Goal: Task Accomplishment & Management: Manage account settings

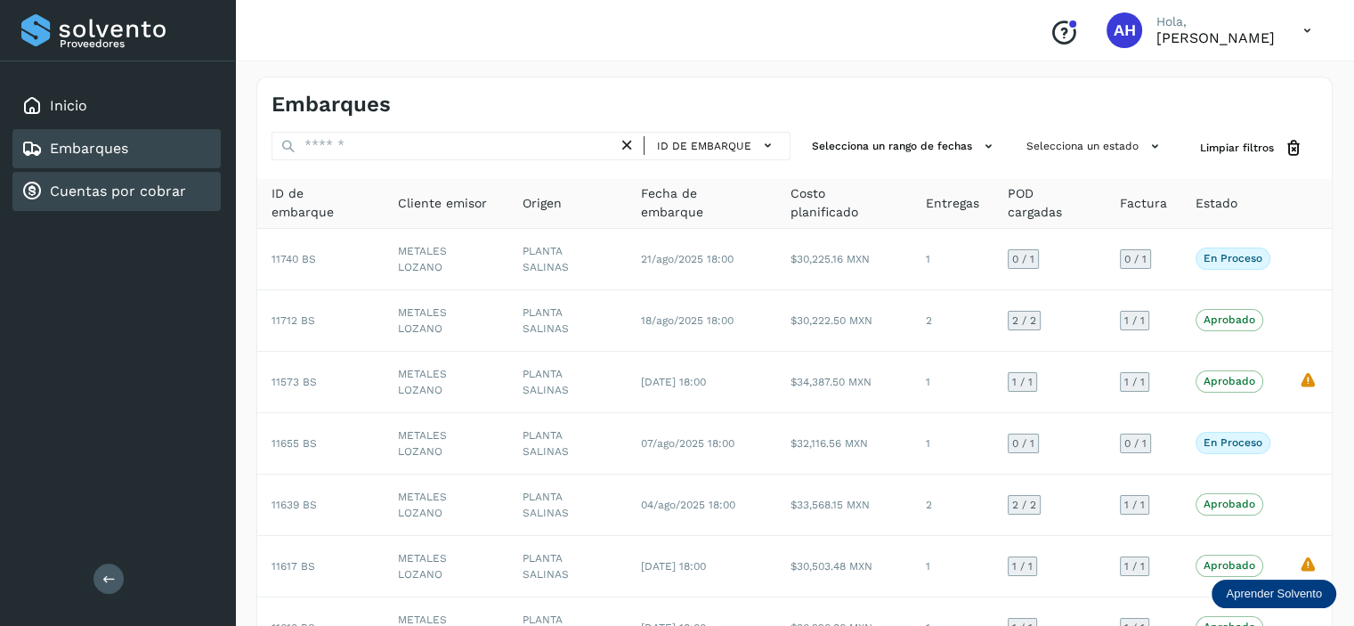
click at [109, 188] on link "Cuentas por cobrar" at bounding box center [118, 190] width 136 height 17
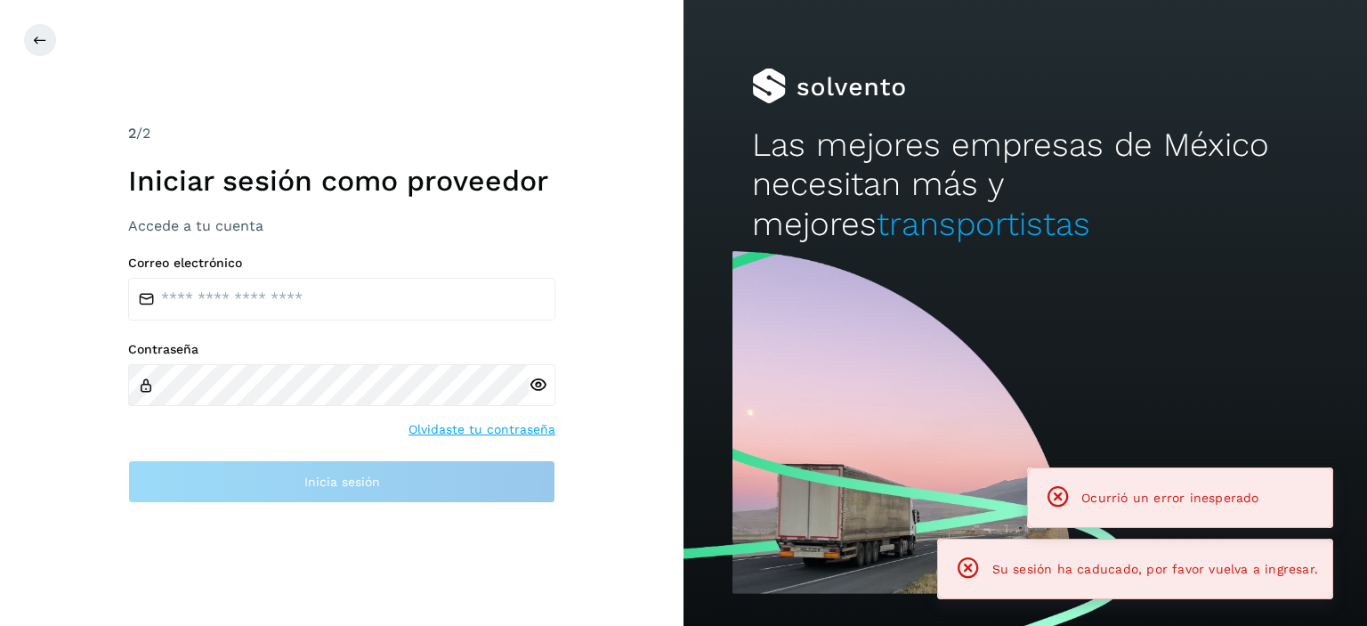
click at [103, 156] on div "2 /2 Iniciar sesión como proveedor Accede a tu cuenta Correo electrónico Contra…" at bounding box center [342, 313] width 684 height 626
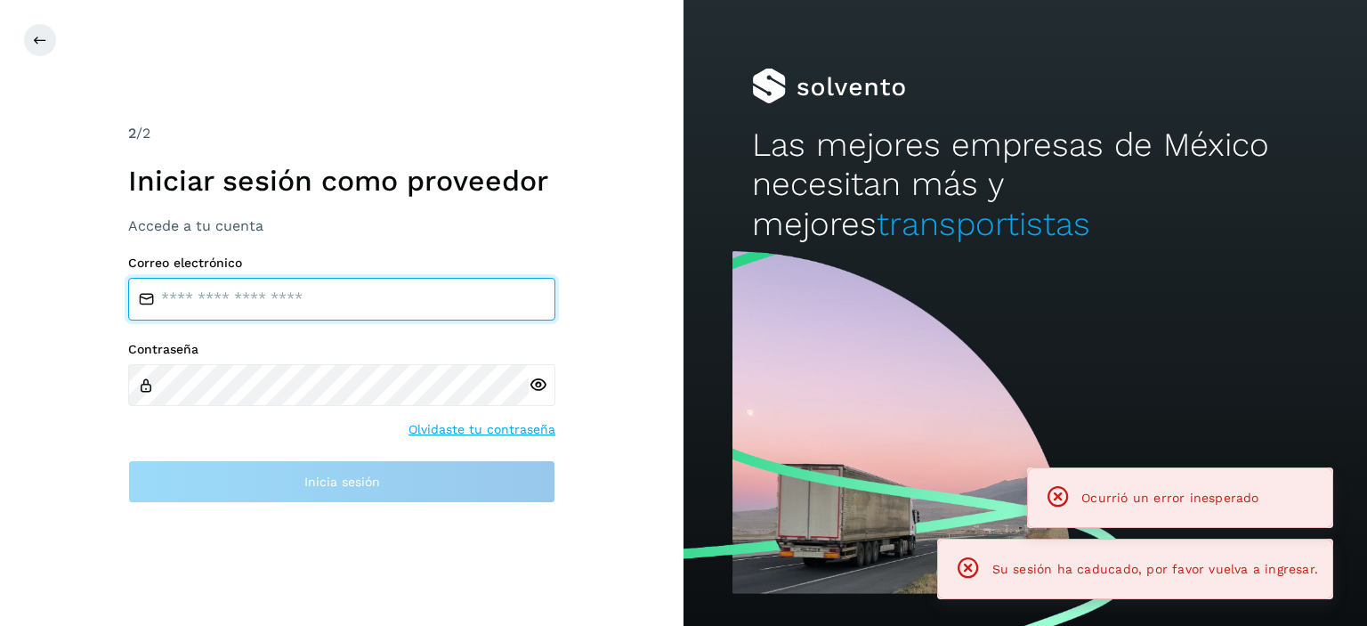
click at [319, 288] on input "email" at bounding box center [341, 299] width 427 height 43
type input "**********"
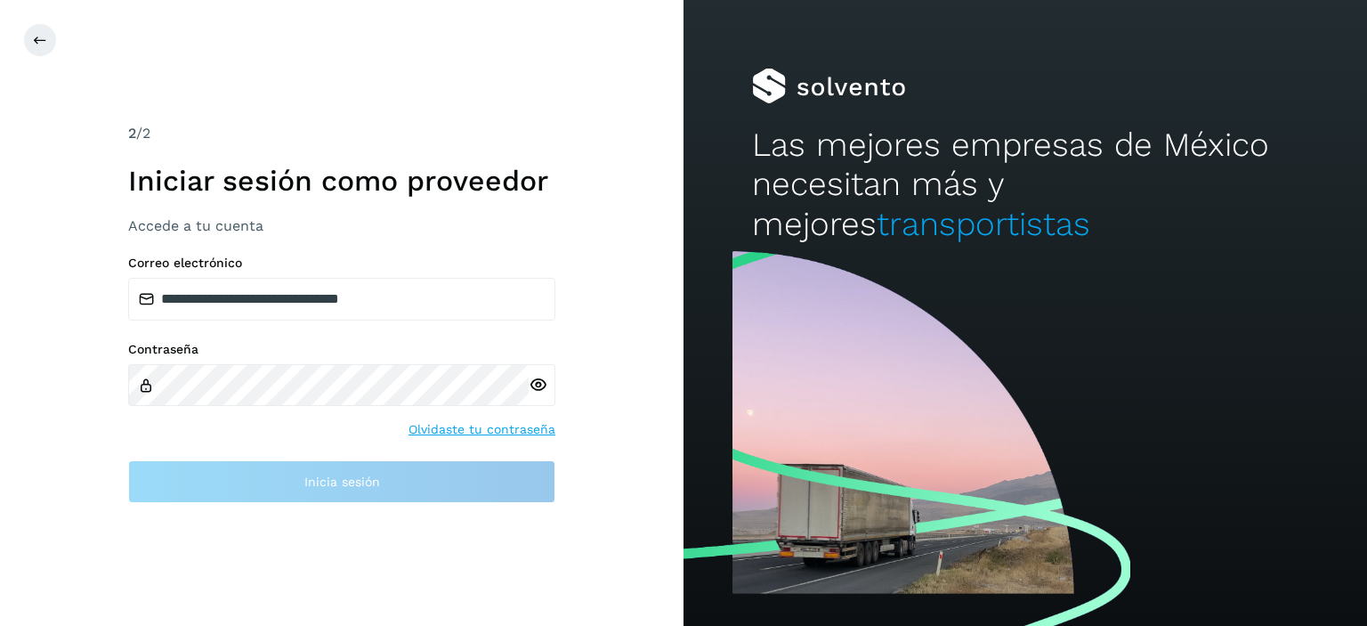
drag, startPoint x: 326, startPoint y: 355, endPoint x: 604, endPoint y: 73, distance: 396.5
click at [604, 73] on div "**********" at bounding box center [342, 313] width 684 height 626
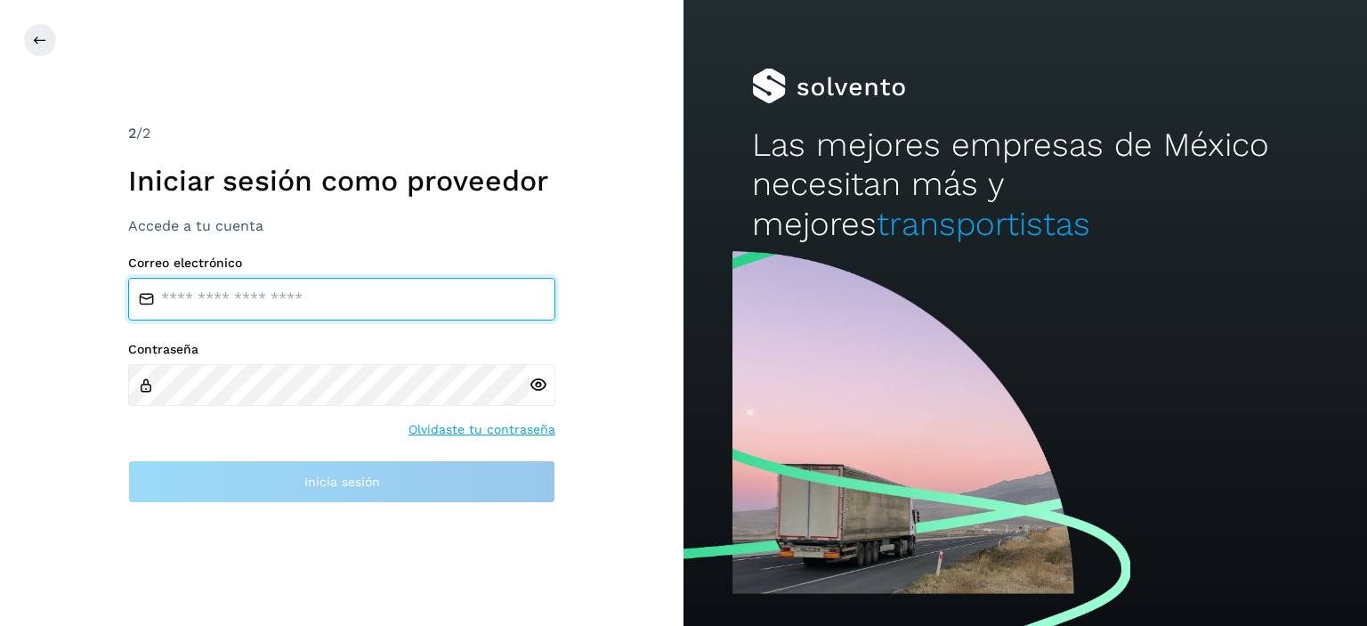
click at [317, 289] on input "email" at bounding box center [341, 299] width 427 height 43
type input "**********"
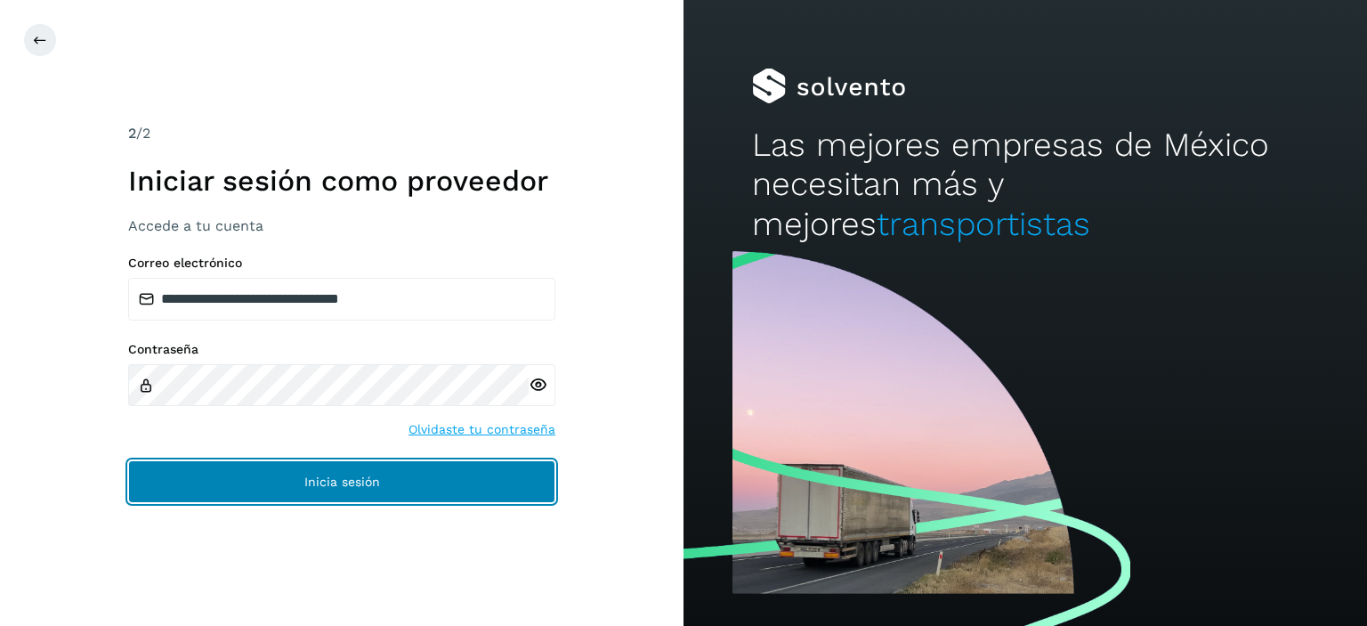
click at [350, 490] on button "Inicia sesión" at bounding box center [341, 481] width 427 height 43
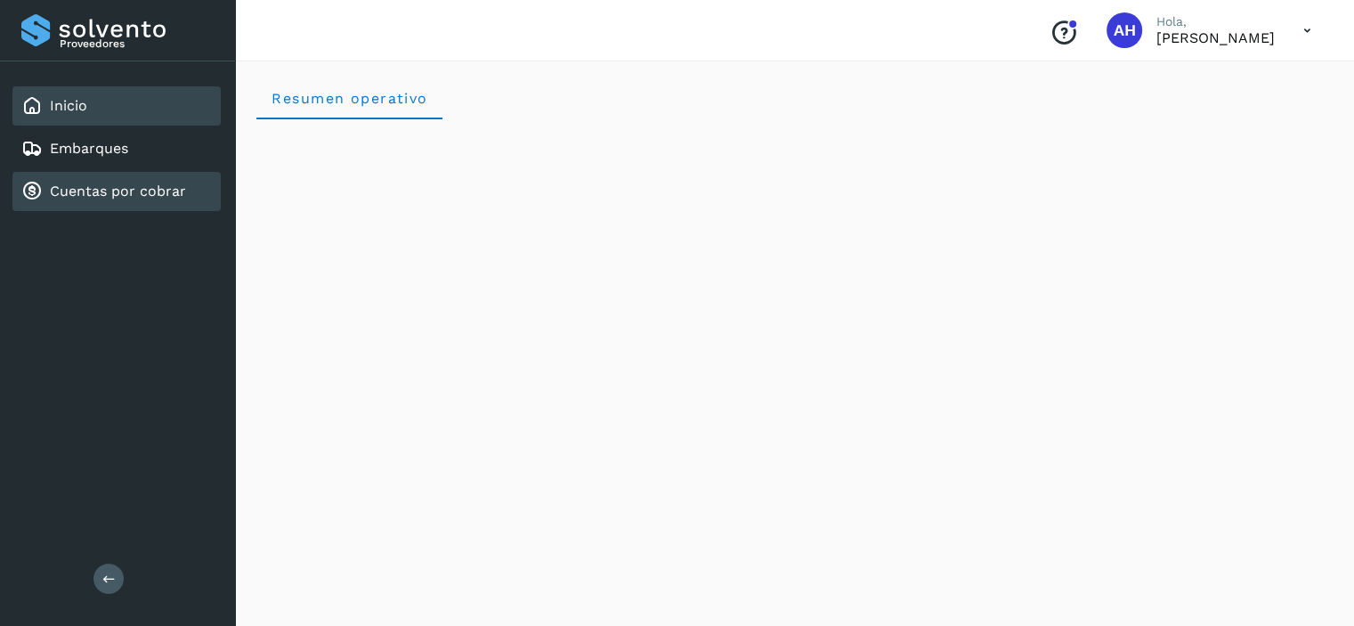
click at [136, 191] on link "Cuentas por cobrar" at bounding box center [118, 190] width 136 height 17
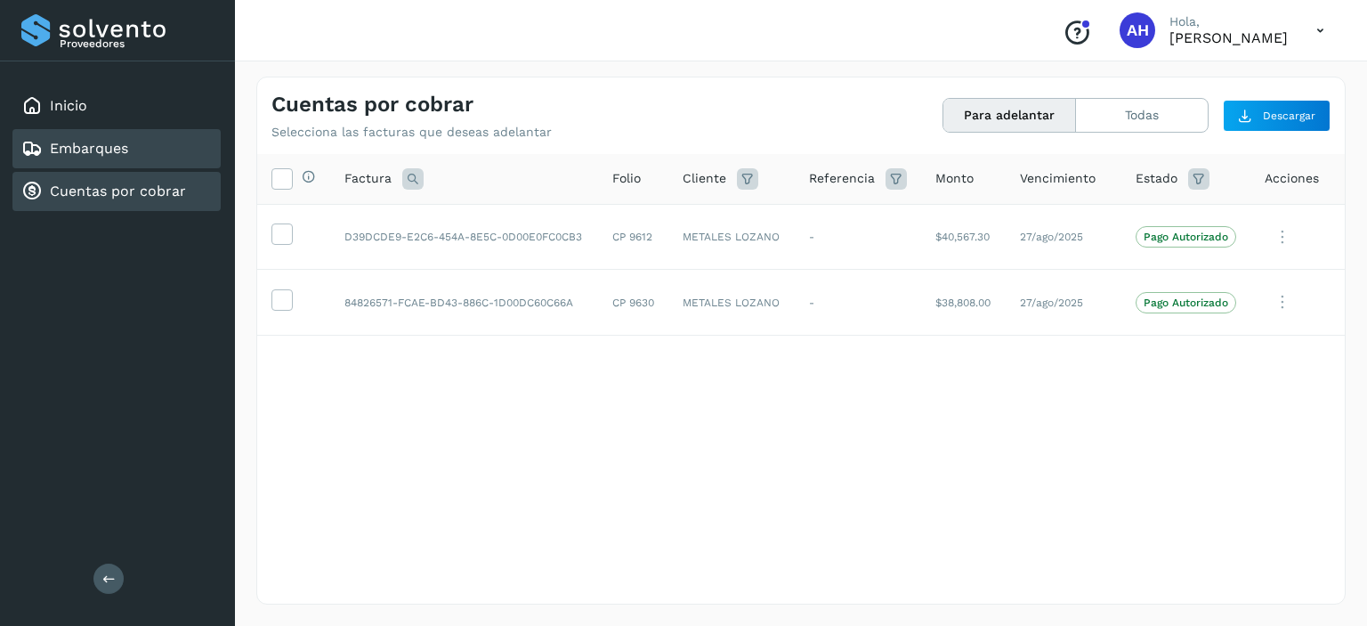
click at [109, 153] on link "Embarques" at bounding box center [89, 148] width 78 height 17
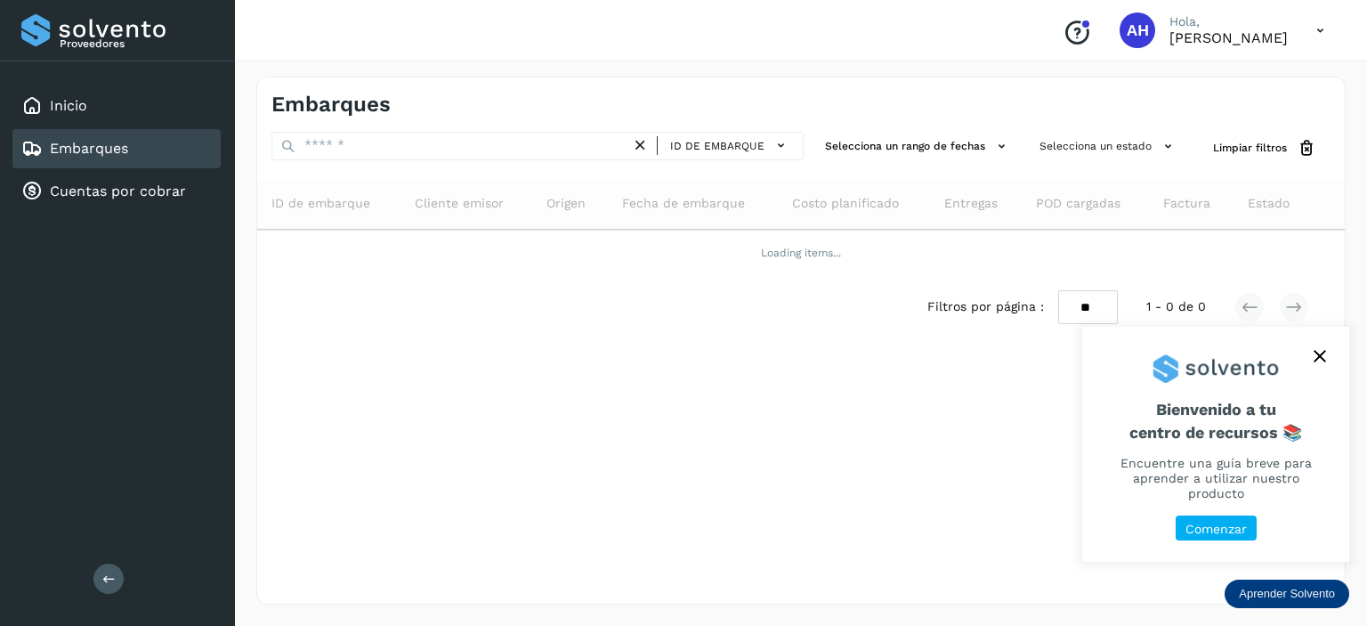
click at [1321, 362] on icon "close," at bounding box center [1320, 356] width 12 height 12
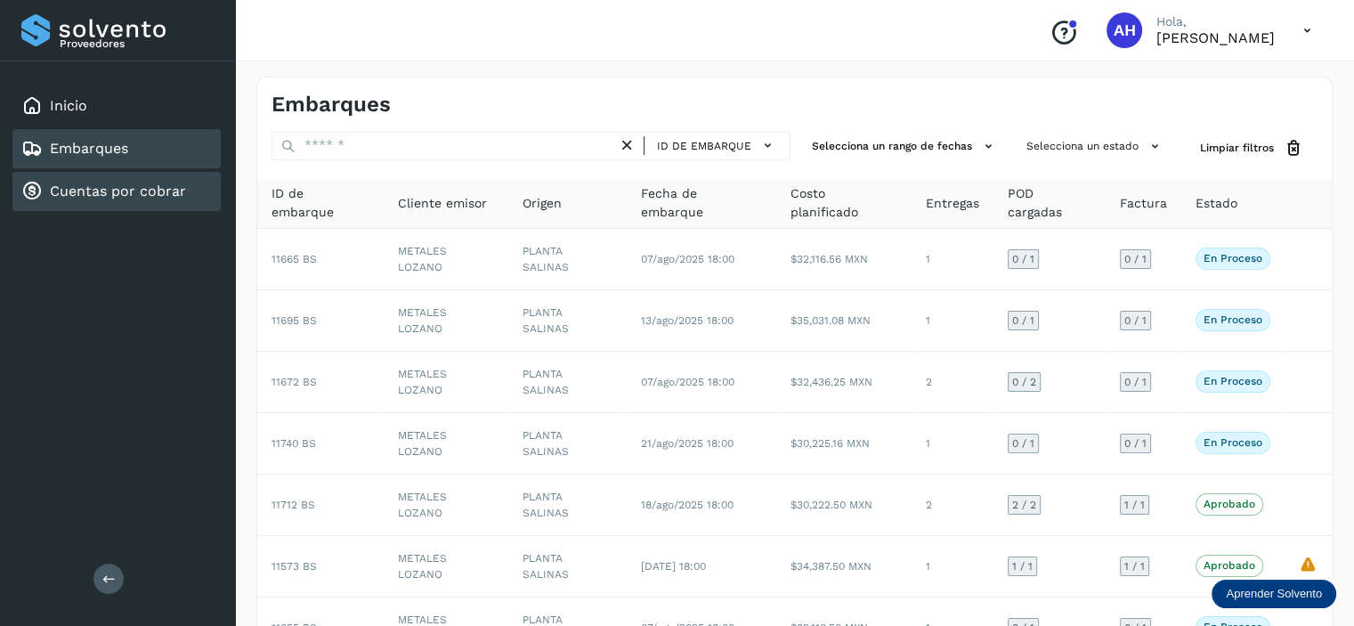
click at [150, 185] on link "Cuentas por cobrar" at bounding box center [118, 190] width 136 height 17
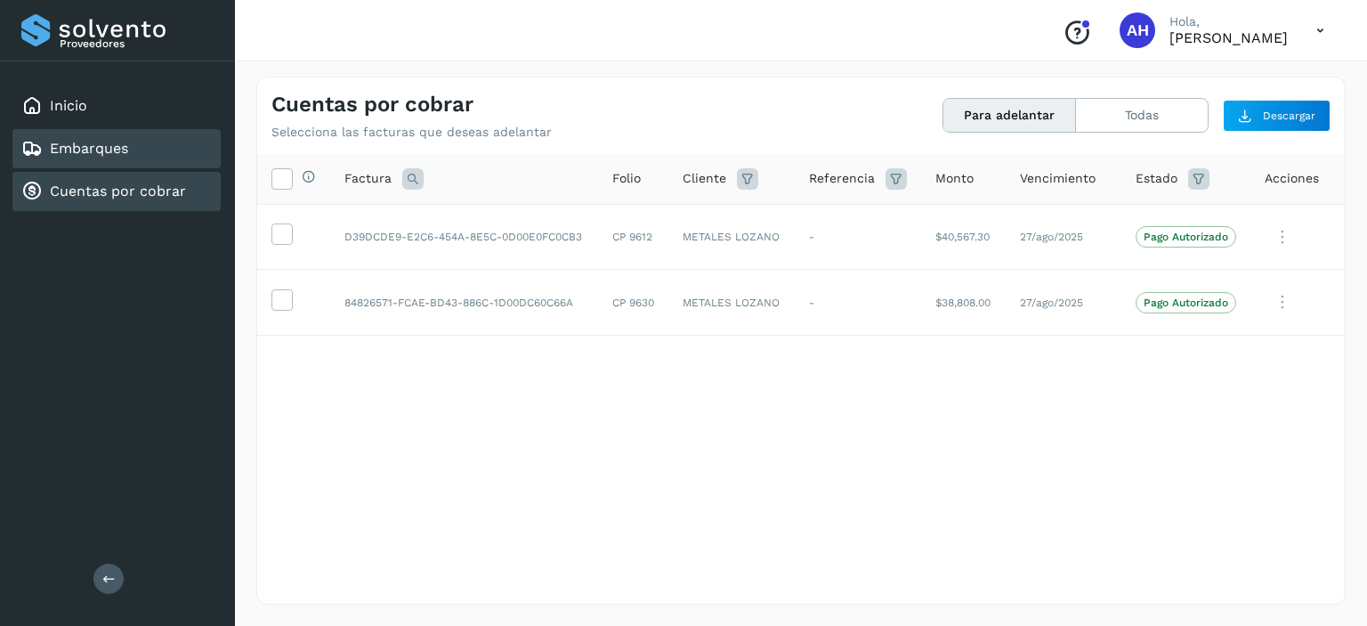
click at [145, 154] on div "Embarques" at bounding box center [116, 148] width 208 height 39
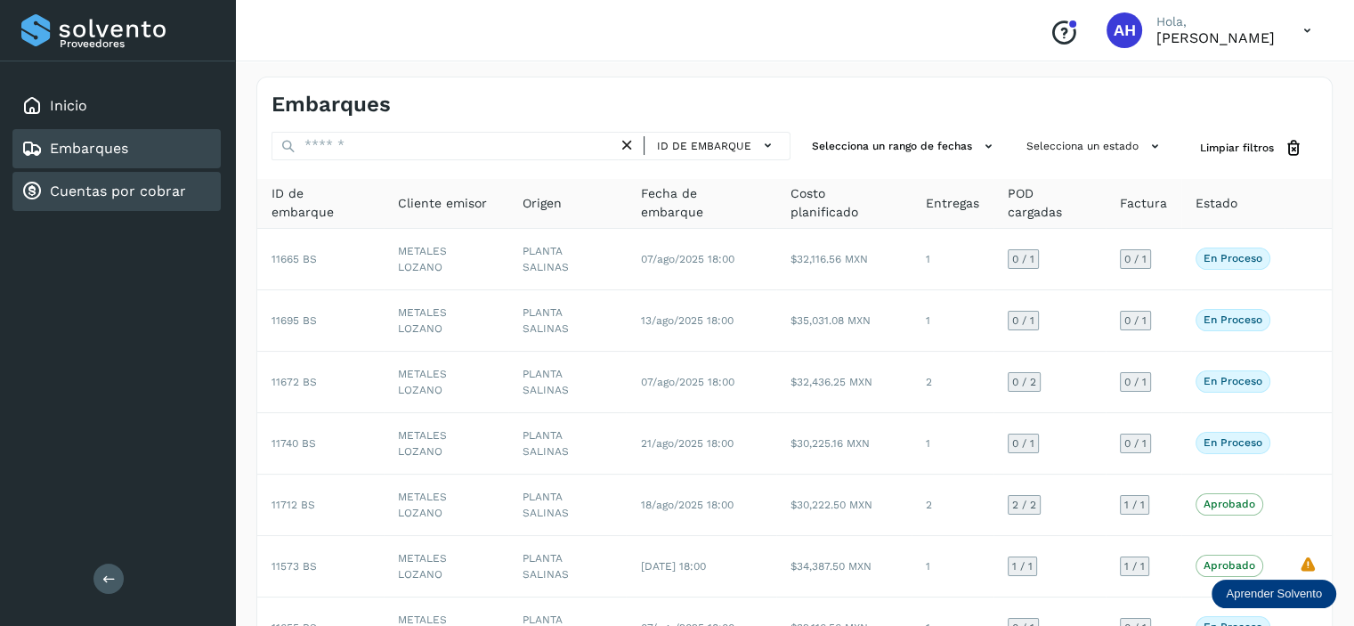
click at [115, 192] on link "Cuentas por cobrar" at bounding box center [118, 190] width 136 height 17
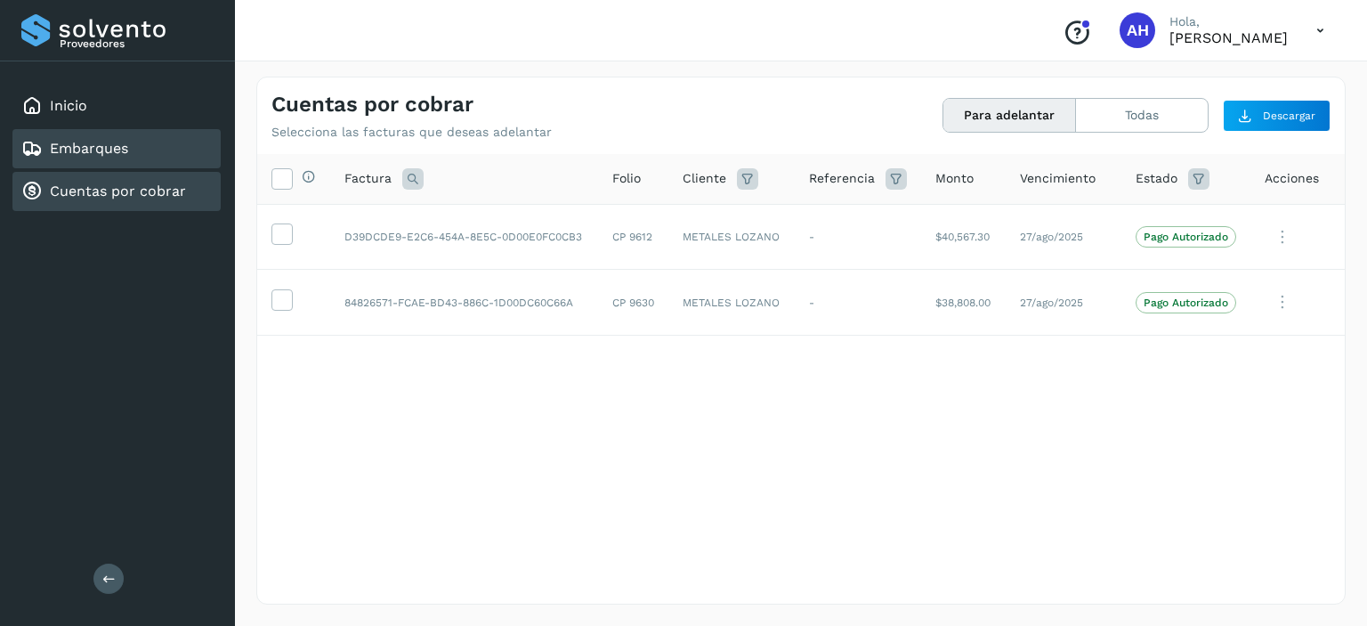
click at [112, 148] on link "Embarques" at bounding box center [89, 148] width 78 height 17
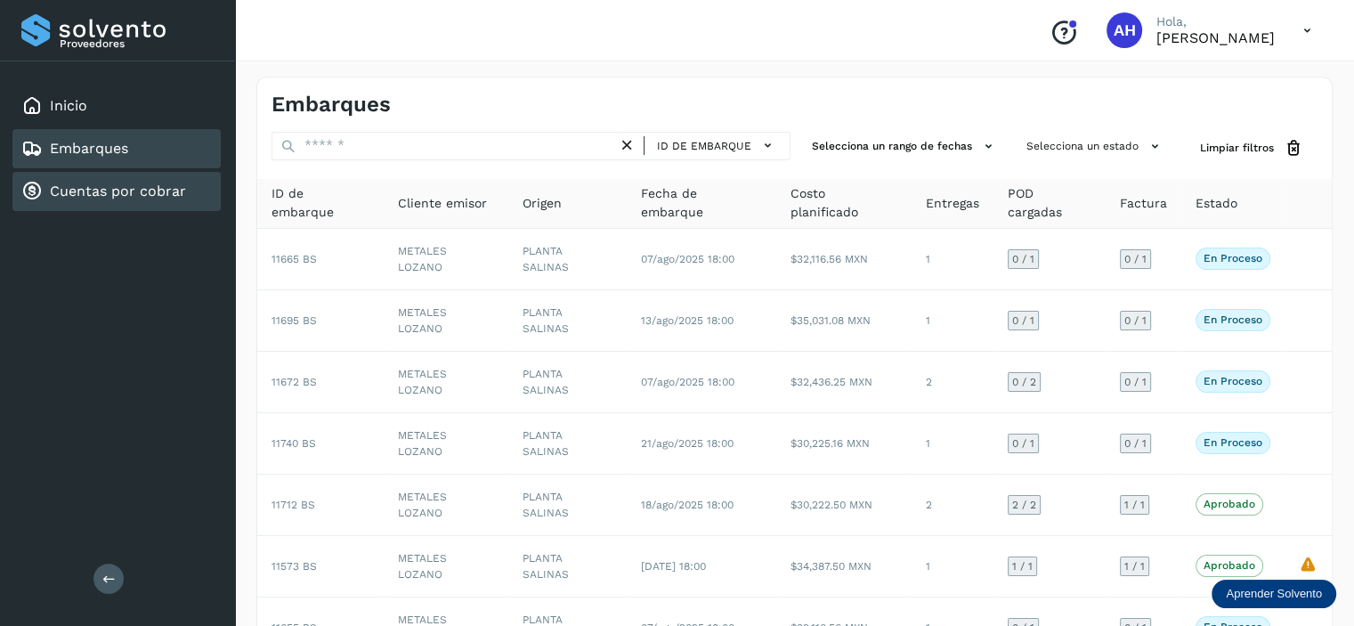
click at [53, 182] on link "Cuentas por cobrar" at bounding box center [118, 190] width 136 height 17
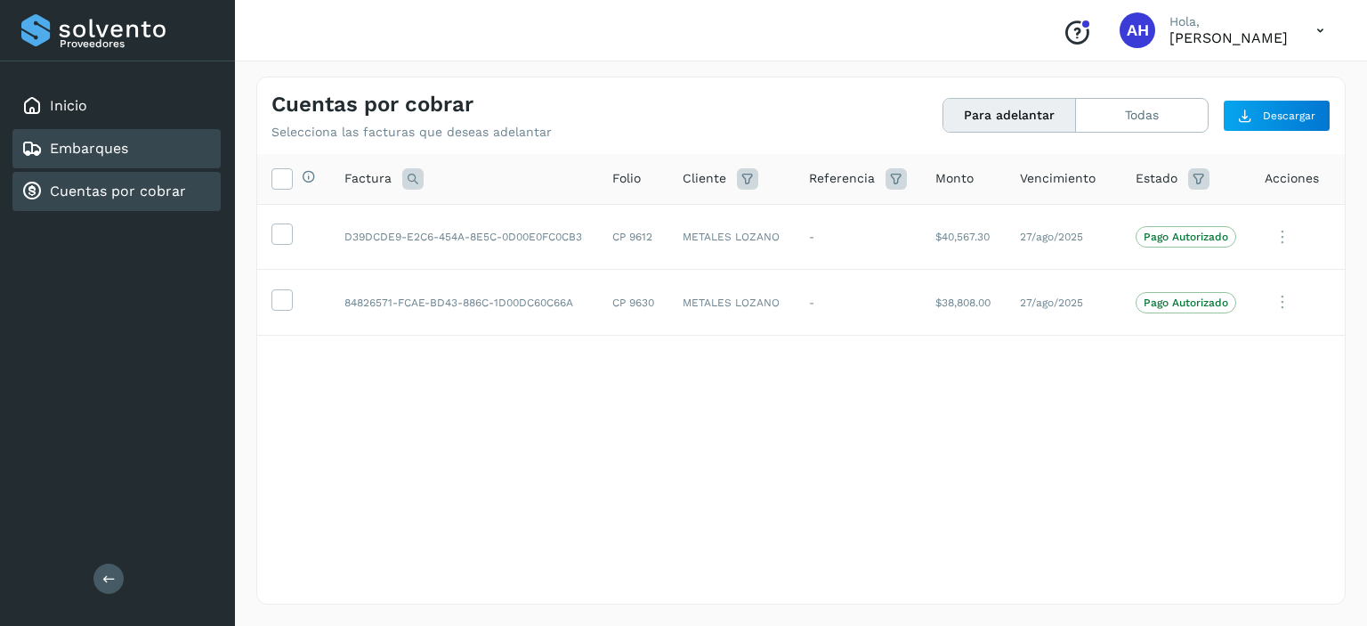
click at [76, 138] on div "Embarques" at bounding box center [74, 148] width 107 height 21
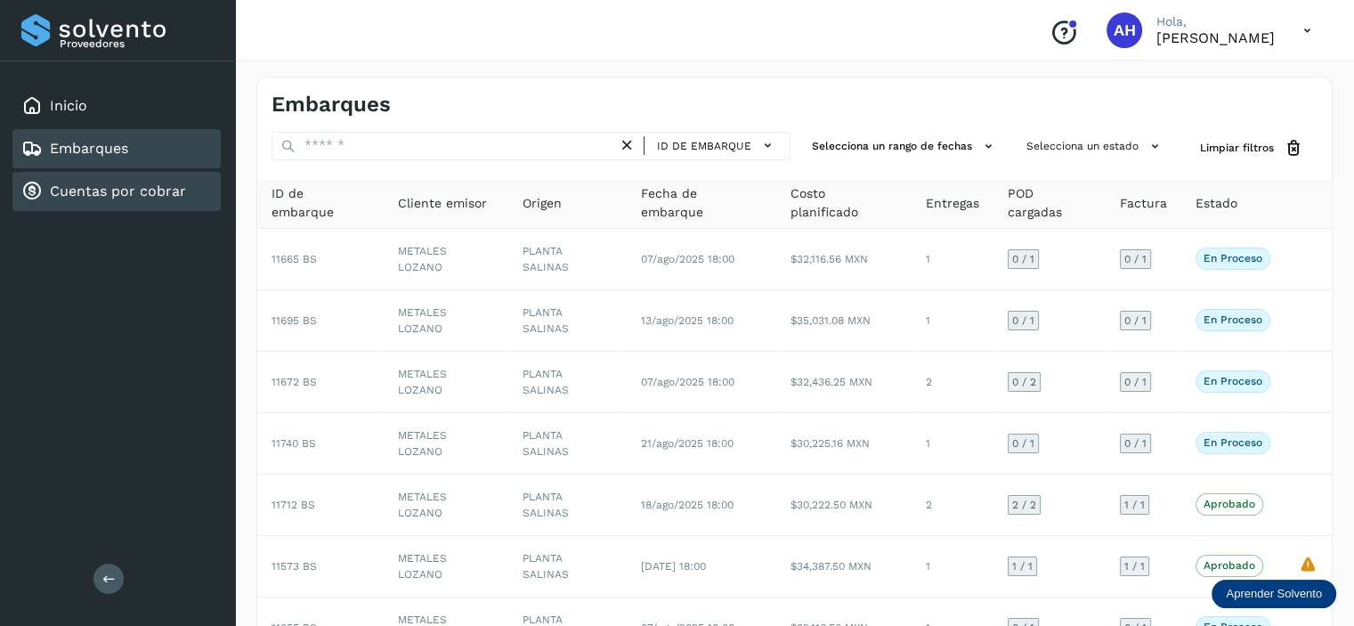
click at [72, 187] on link "Cuentas por cobrar" at bounding box center [118, 190] width 136 height 17
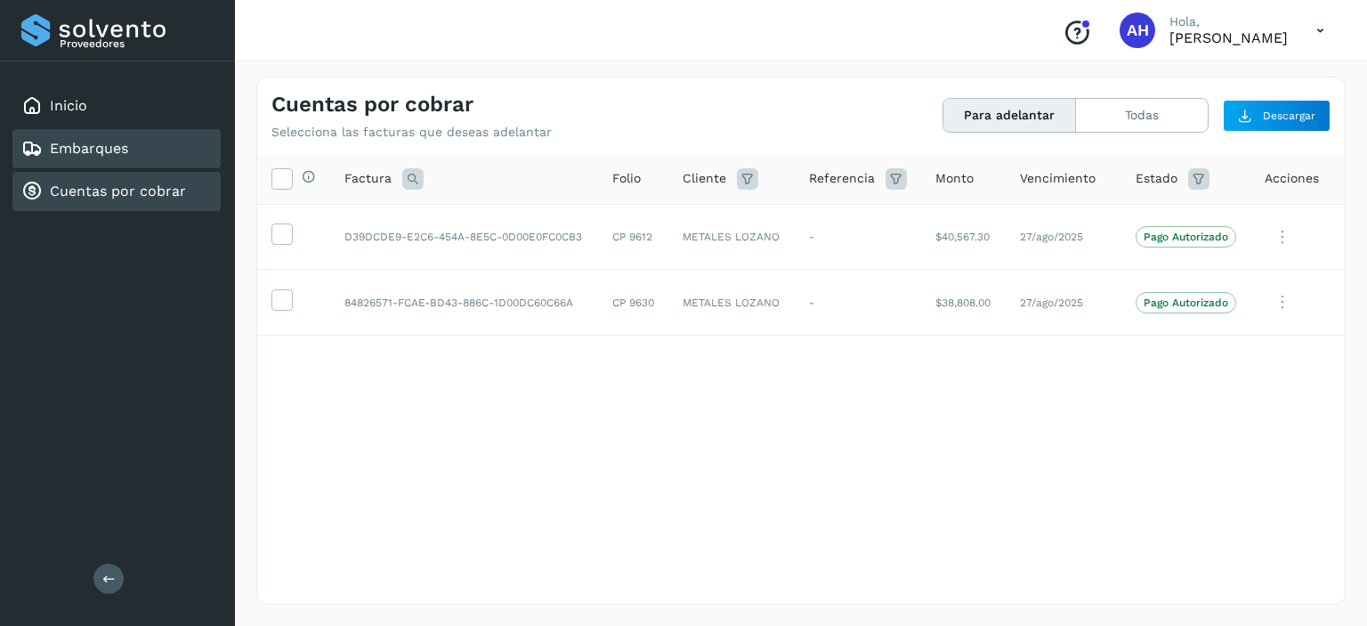
click at [85, 149] on link "Embarques" at bounding box center [89, 148] width 78 height 17
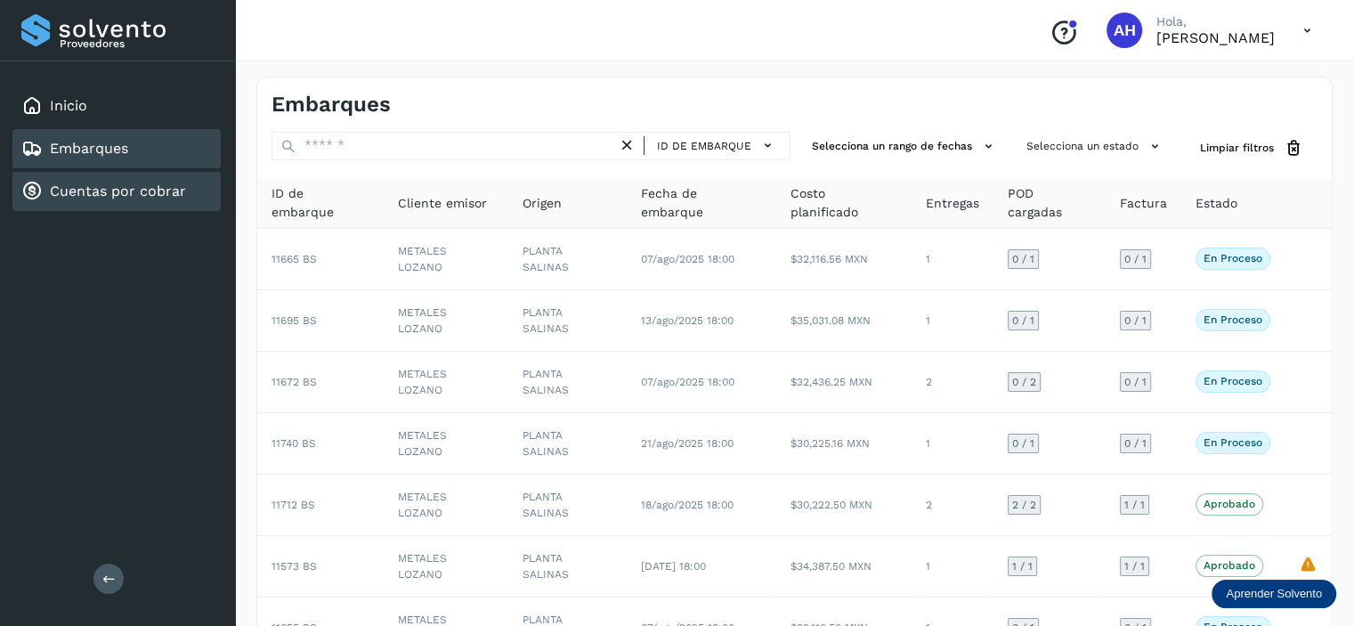
click at [93, 191] on link "Cuentas por cobrar" at bounding box center [118, 190] width 136 height 17
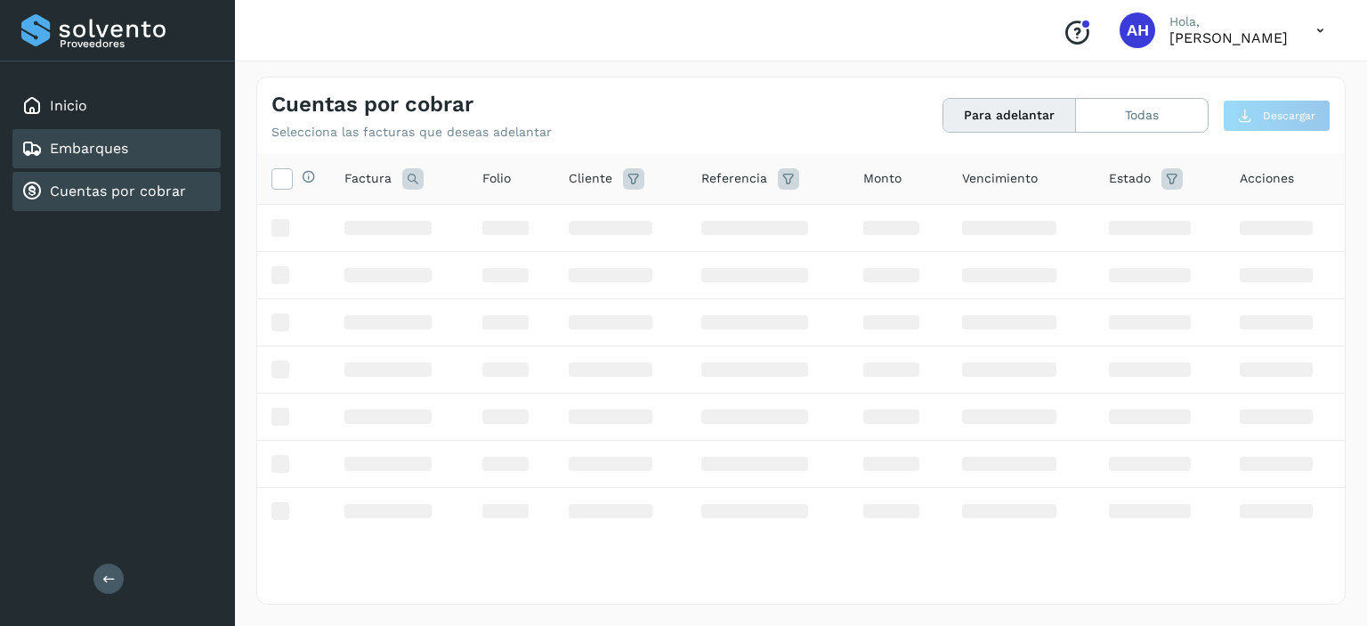
click at [100, 151] on link "Embarques" at bounding box center [89, 148] width 78 height 17
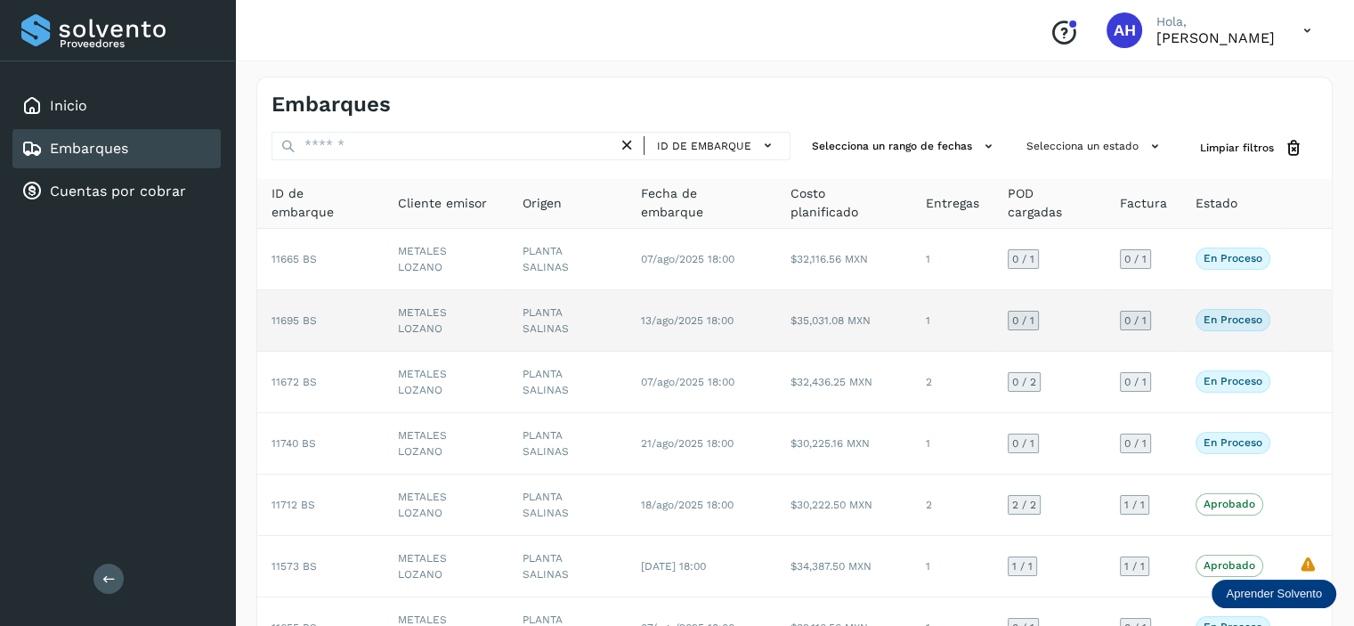
click at [289, 312] on td "11695 BS" at bounding box center [320, 320] width 126 height 61
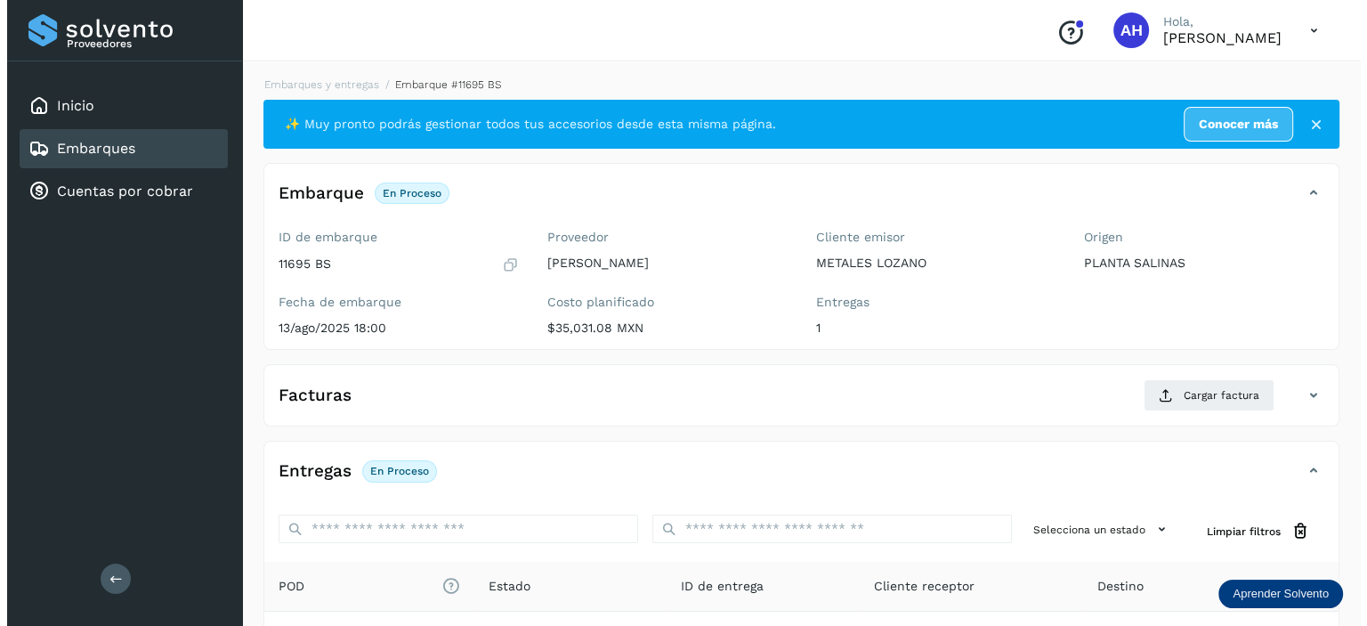
scroll to position [217, 0]
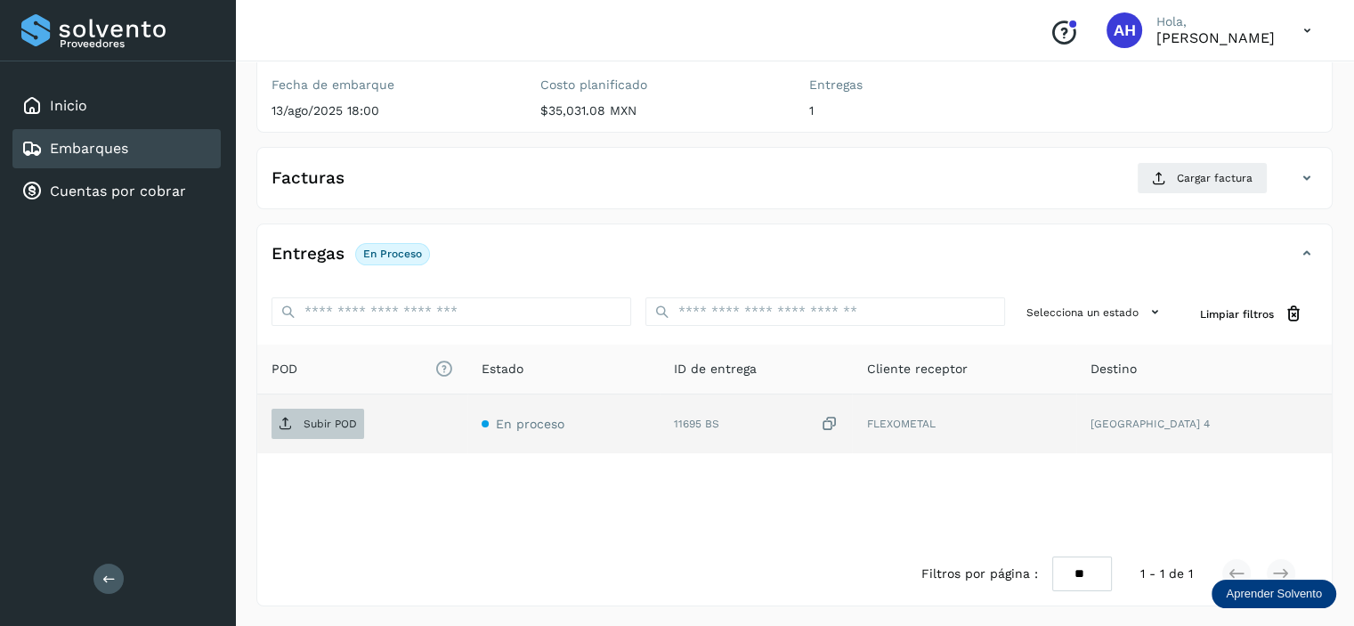
click at [316, 423] on p "Subir POD" at bounding box center [330, 423] width 53 height 12
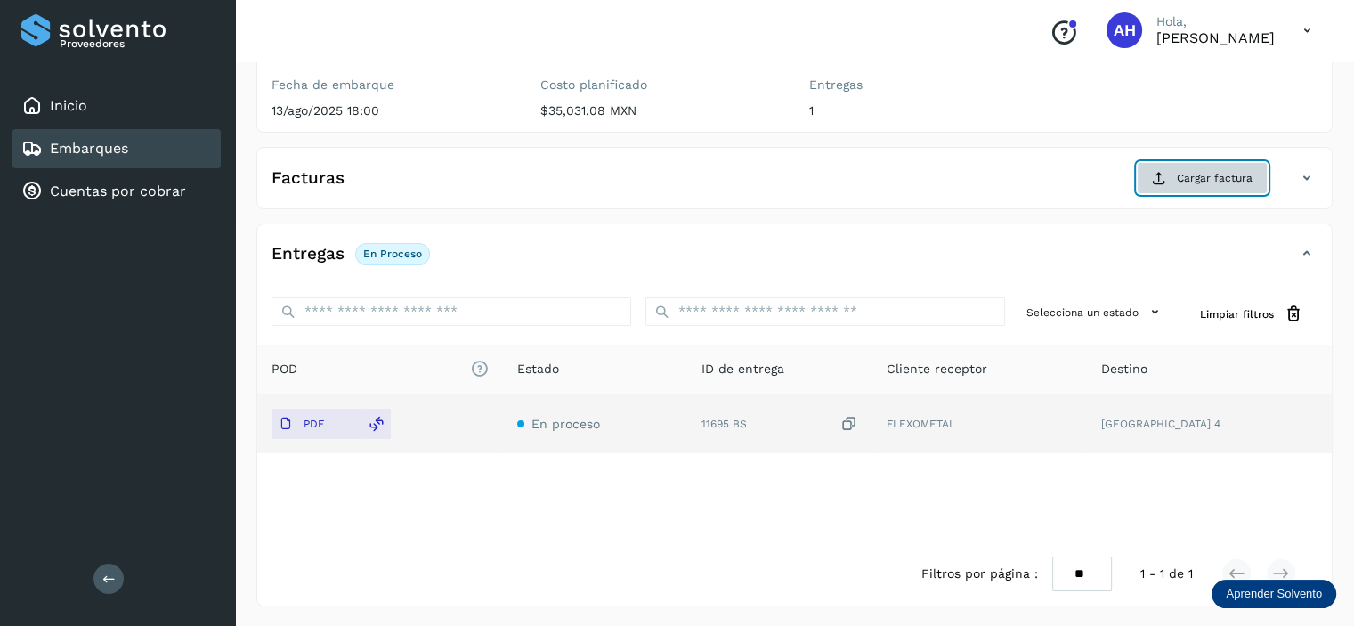
click at [1244, 170] on span "Cargar factura" at bounding box center [1215, 178] width 76 height 16
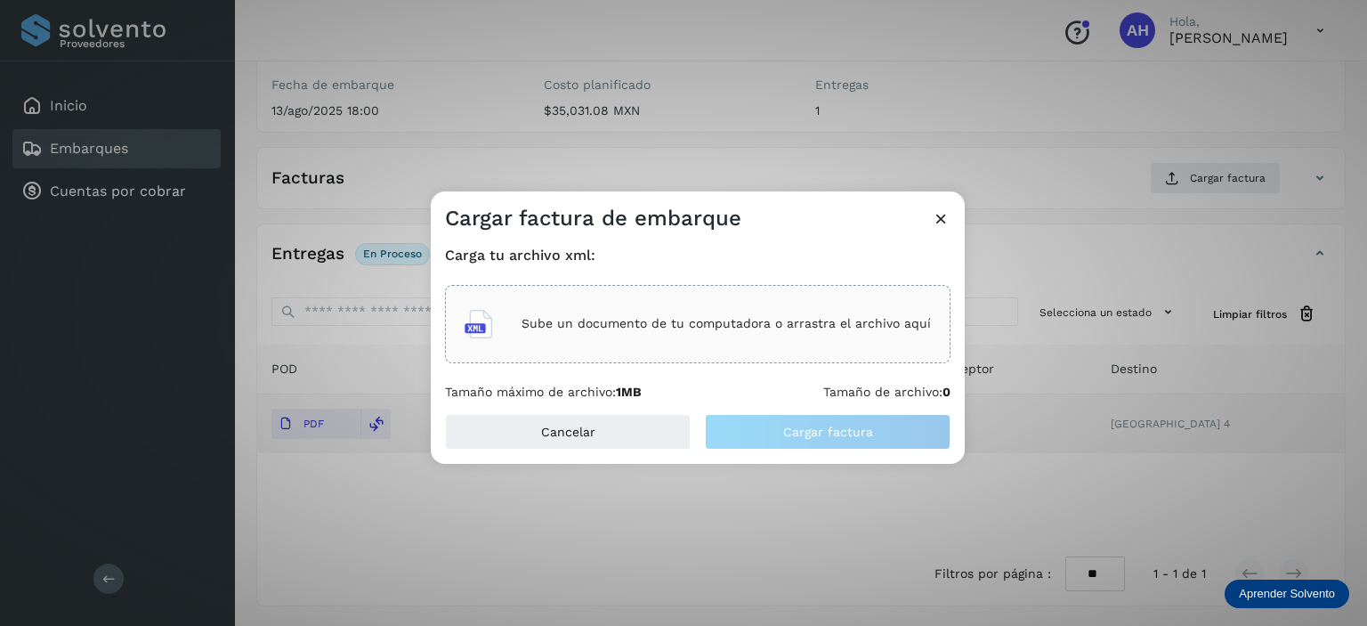
click at [732, 338] on div "Sube un documento de tu computadora o arrastra el archivo aquí" at bounding box center [698, 324] width 466 height 48
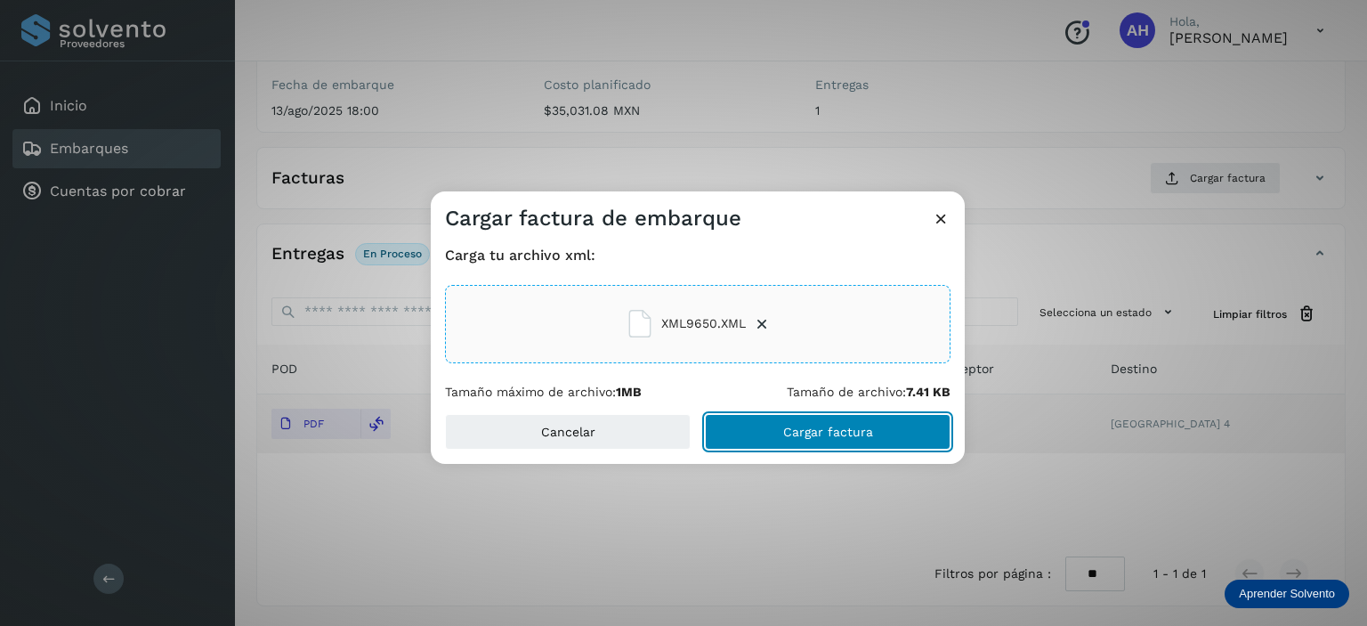
click at [852, 430] on span "Cargar factura" at bounding box center [828, 431] width 90 height 12
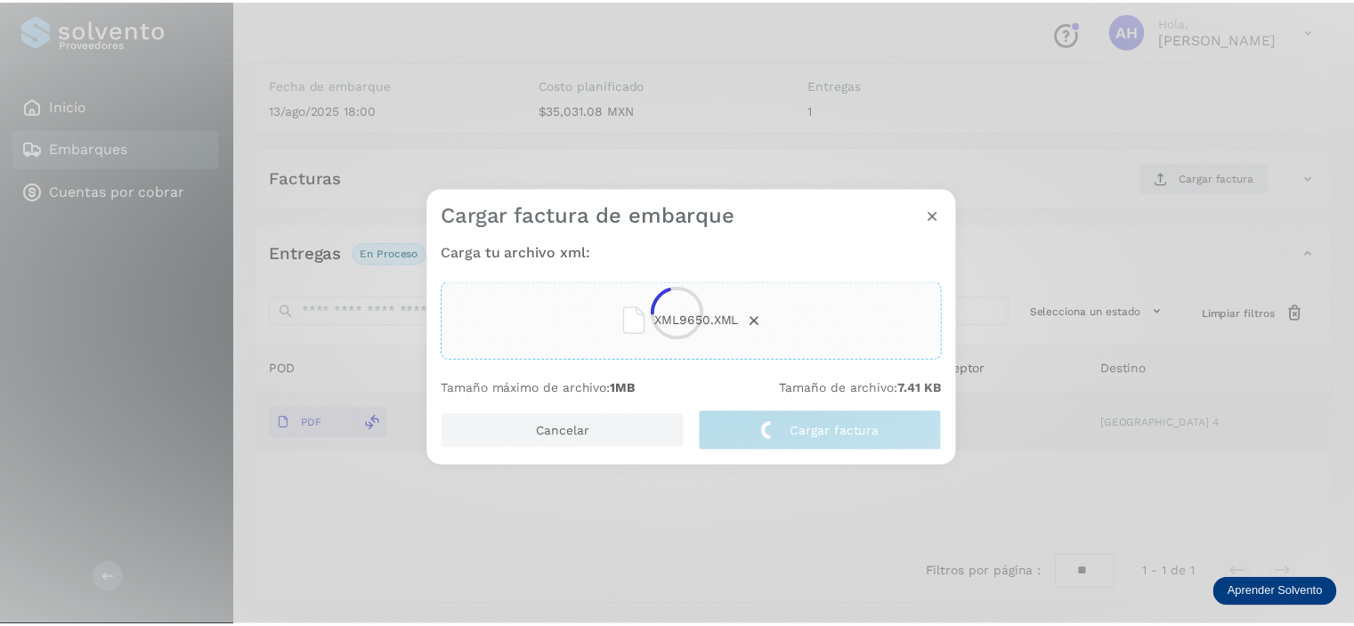
scroll to position [215, 0]
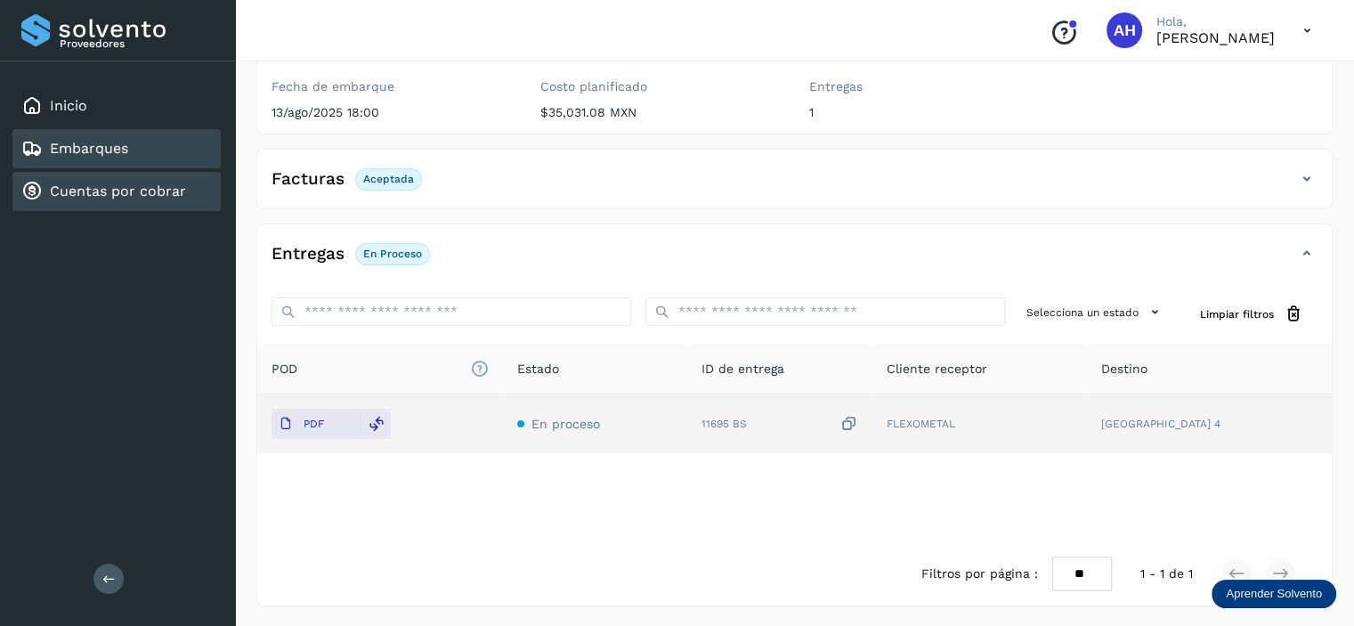
click at [78, 189] on link "Cuentas por cobrar" at bounding box center [118, 190] width 136 height 17
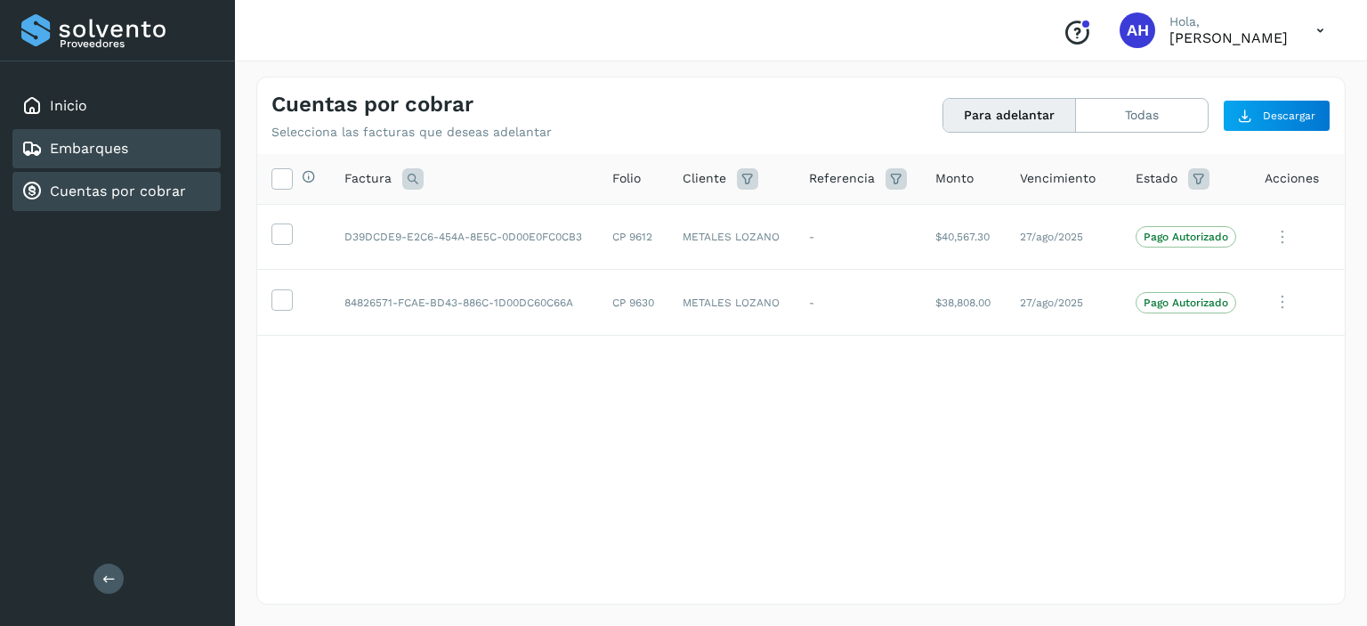
click at [100, 156] on link "Embarques" at bounding box center [89, 148] width 78 height 17
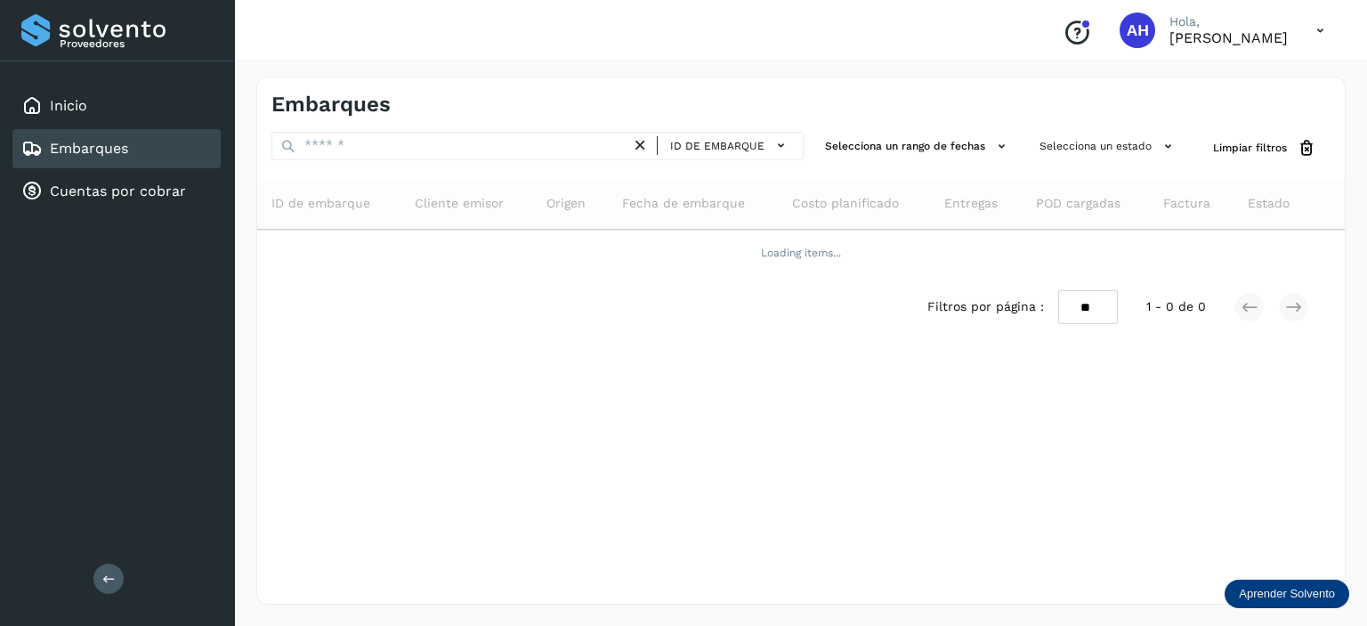
click at [157, 327] on div "Proveedores Inicio Embarques Cuentas por cobrar Salir" at bounding box center [117, 313] width 235 height 626
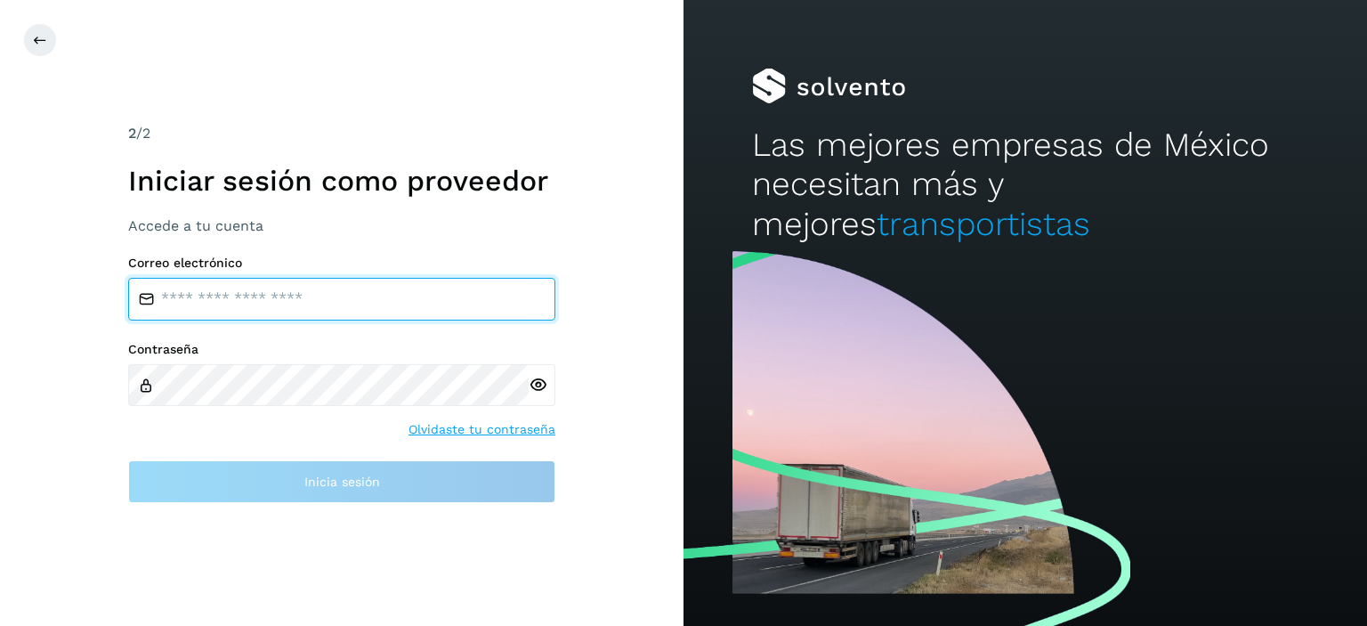
click at [347, 299] on input "email" at bounding box center [341, 299] width 427 height 43
type input "**********"
click at [313, 300] on input "email" at bounding box center [341, 299] width 427 height 43
type input "**********"
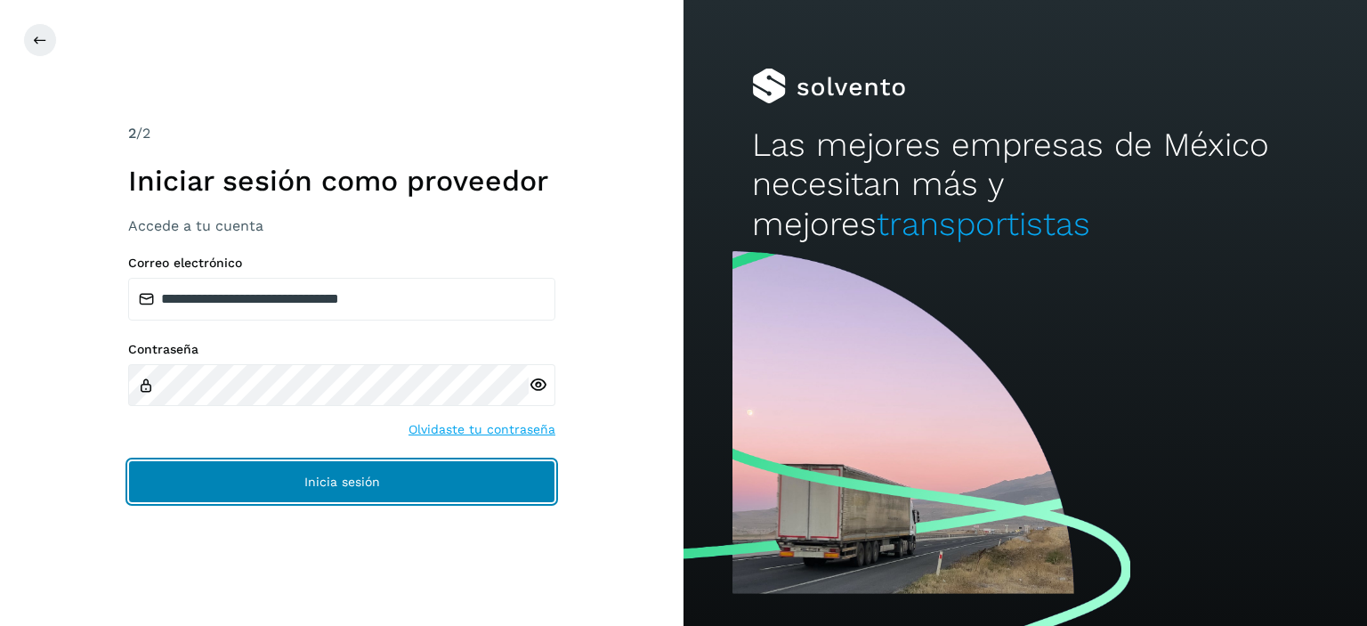
click at [354, 479] on span "Inicia sesión" at bounding box center [342, 481] width 76 height 12
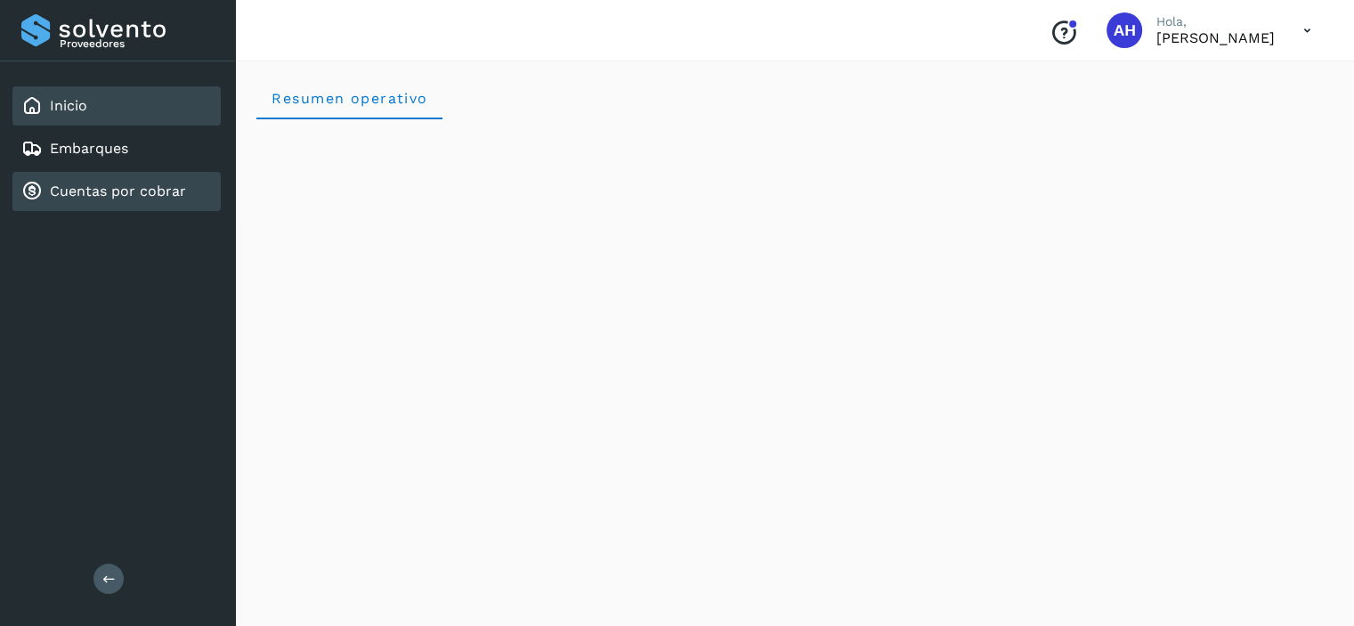
click at [89, 189] on link "Cuentas por cobrar" at bounding box center [118, 190] width 136 height 17
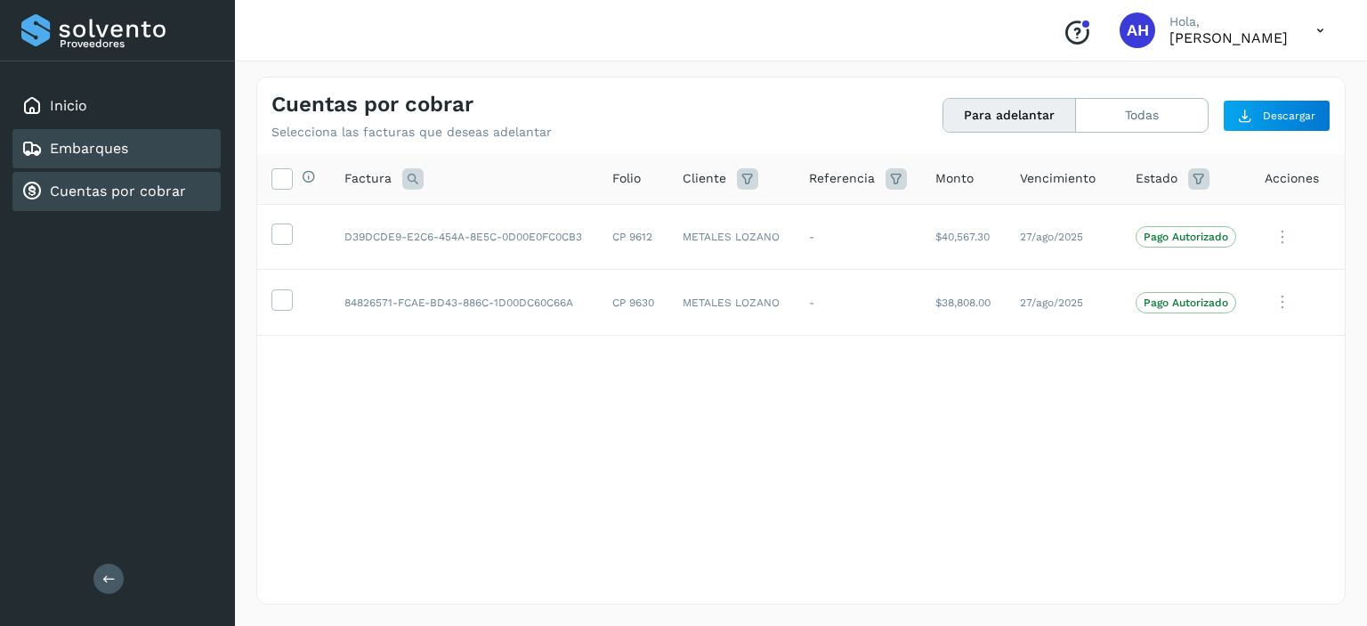
click at [96, 149] on link "Embarques" at bounding box center [89, 148] width 78 height 17
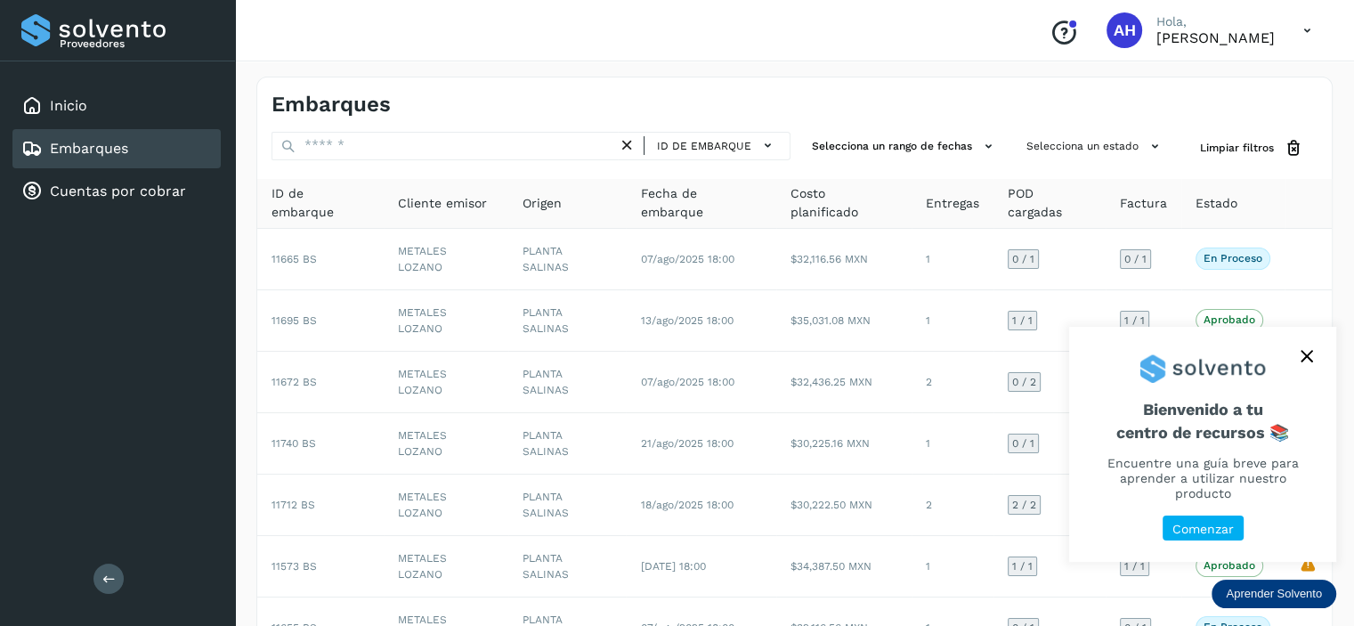
click at [1305, 362] on icon "close," at bounding box center [1306, 356] width 12 height 12
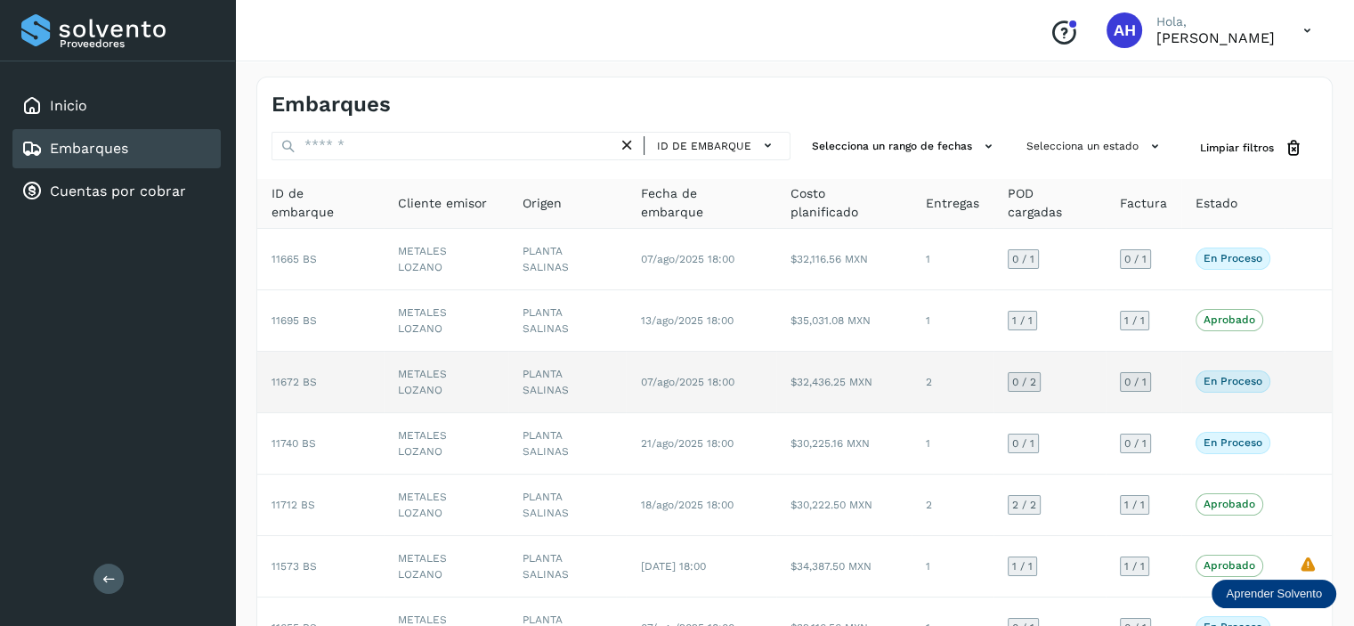
click at [295, 376] on span "11672 BS" at bounding box center [293, 382] width 45 height 12
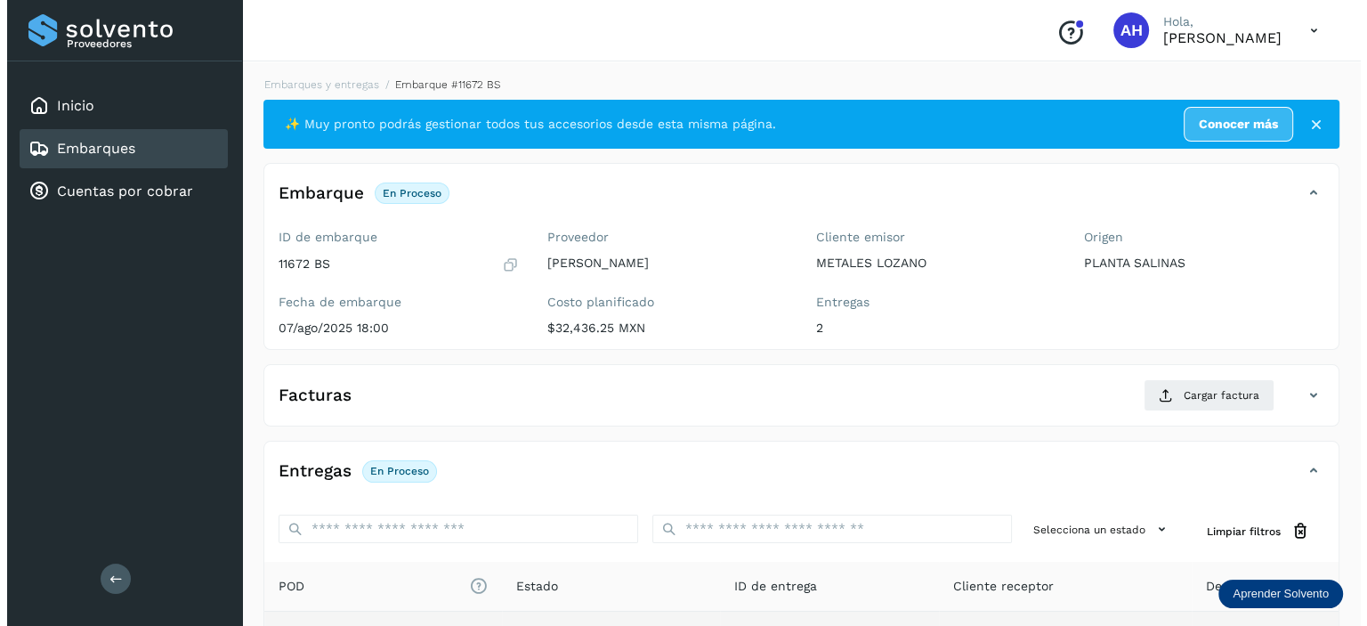
scroll to position [276, 0]
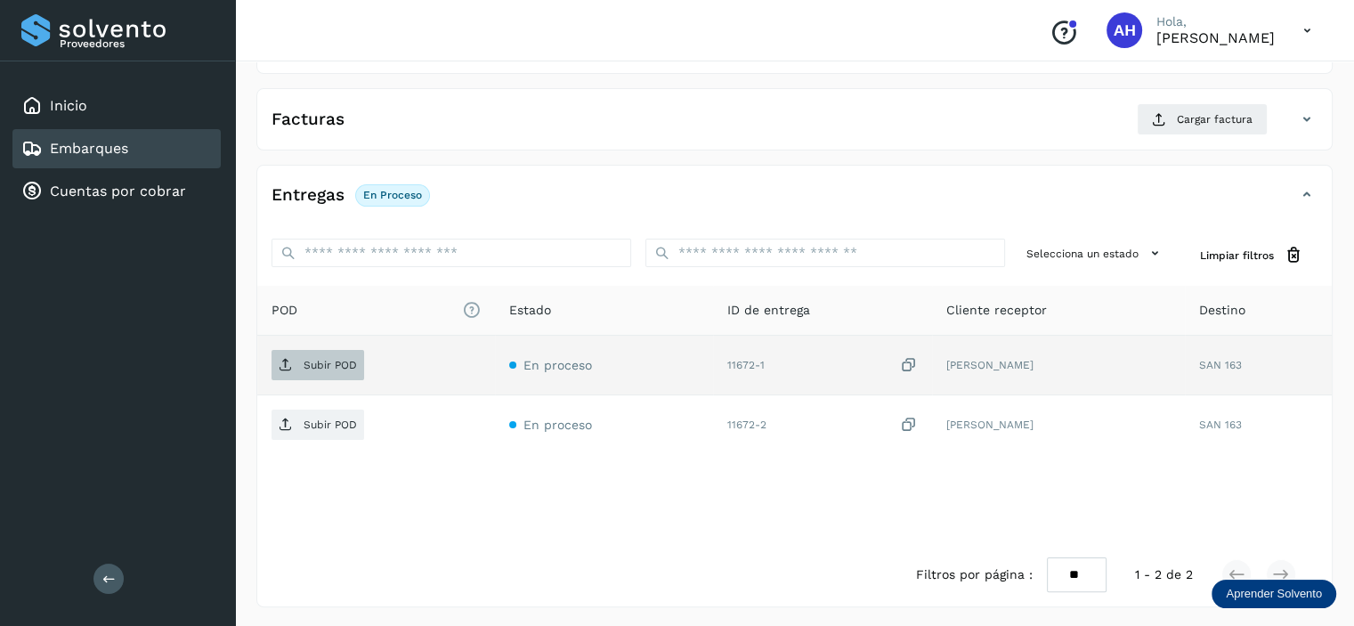
click at [324, 367] on p "Subir POD" at bounding box center [330, 365] width 53 height 12
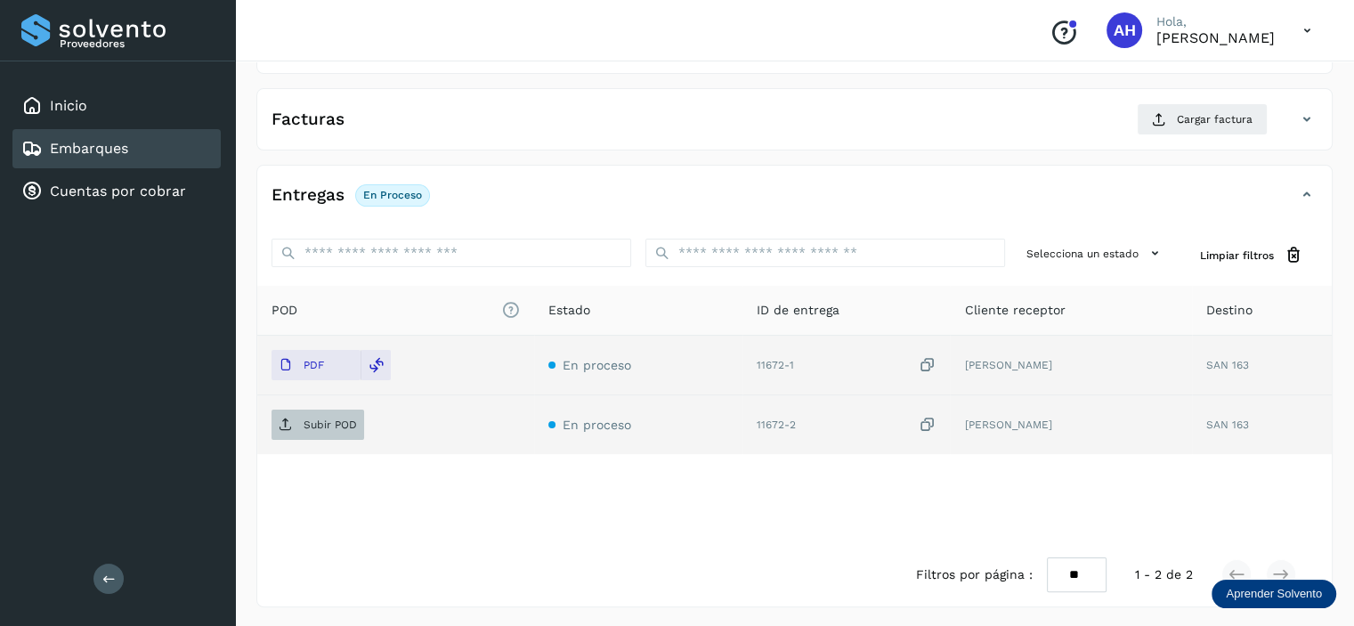
click at [338, 423] on p "Subir POD" at bounding box center [330, 424] width 53 height 12
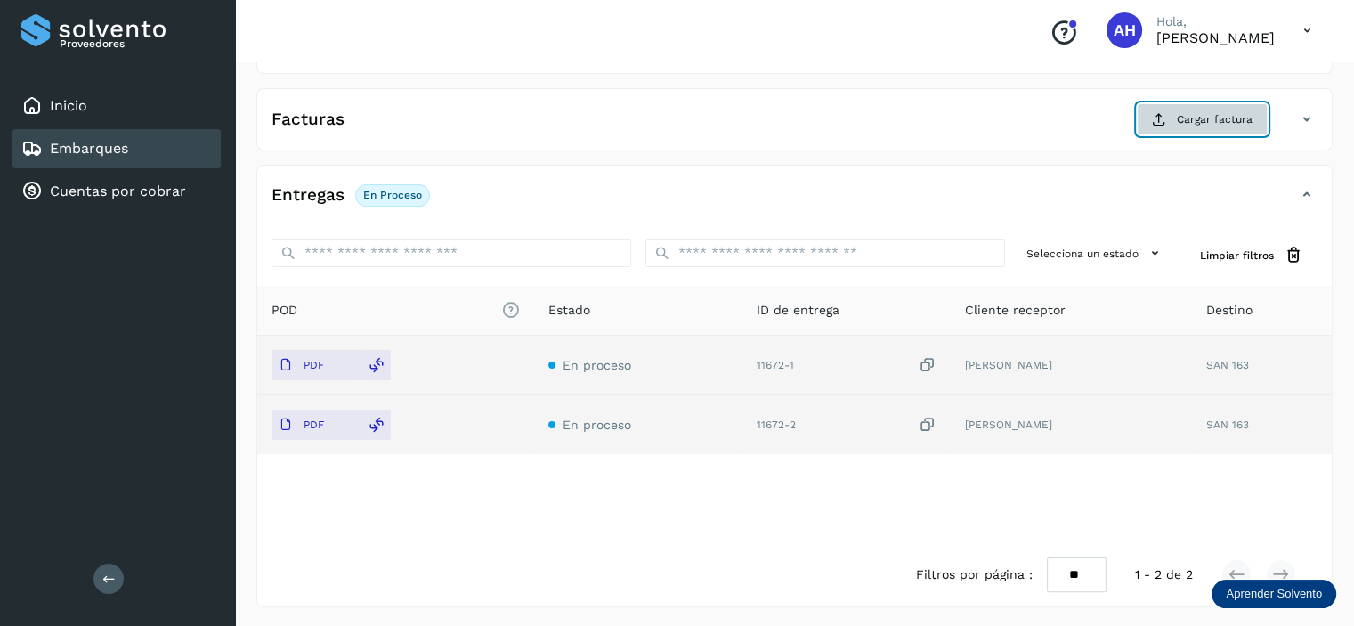
click at [1239, 122] on span "Cargar factura" at bounding box center [1215, 119] width 76 height 16
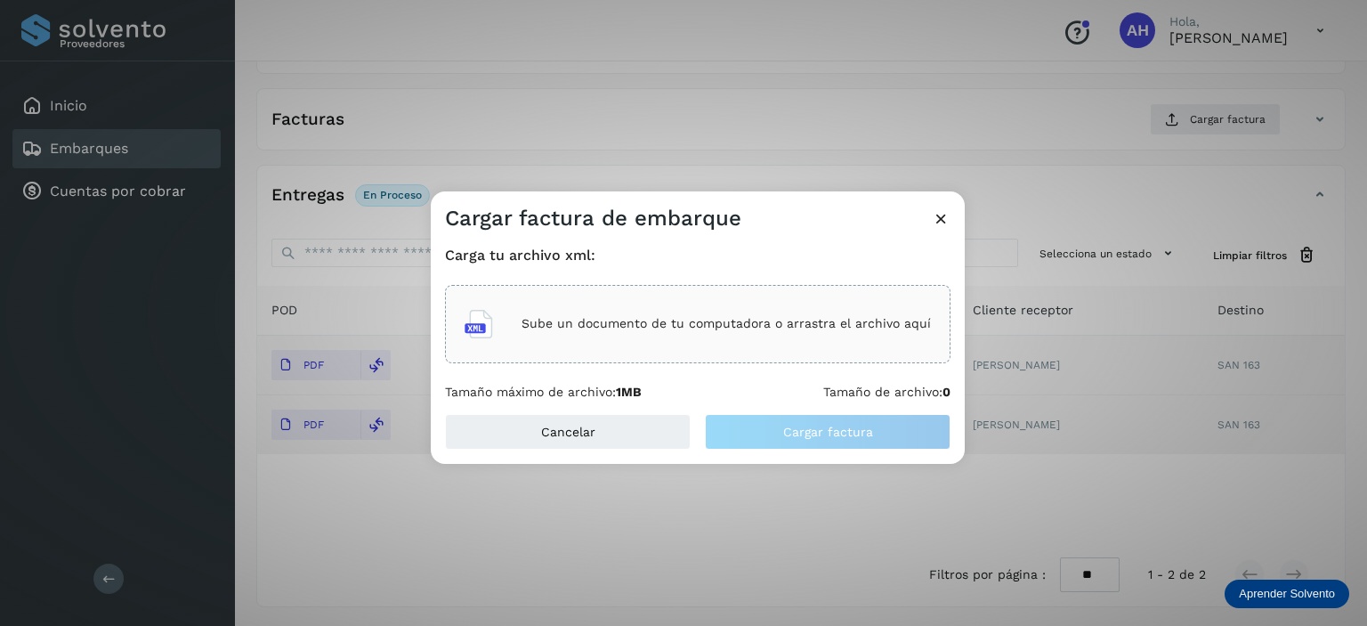
click at [829, 352] on div "Sube un documento de tu computadora o arrastra el archivo aquí" at bounding box center [698, 324] width 506 height 78
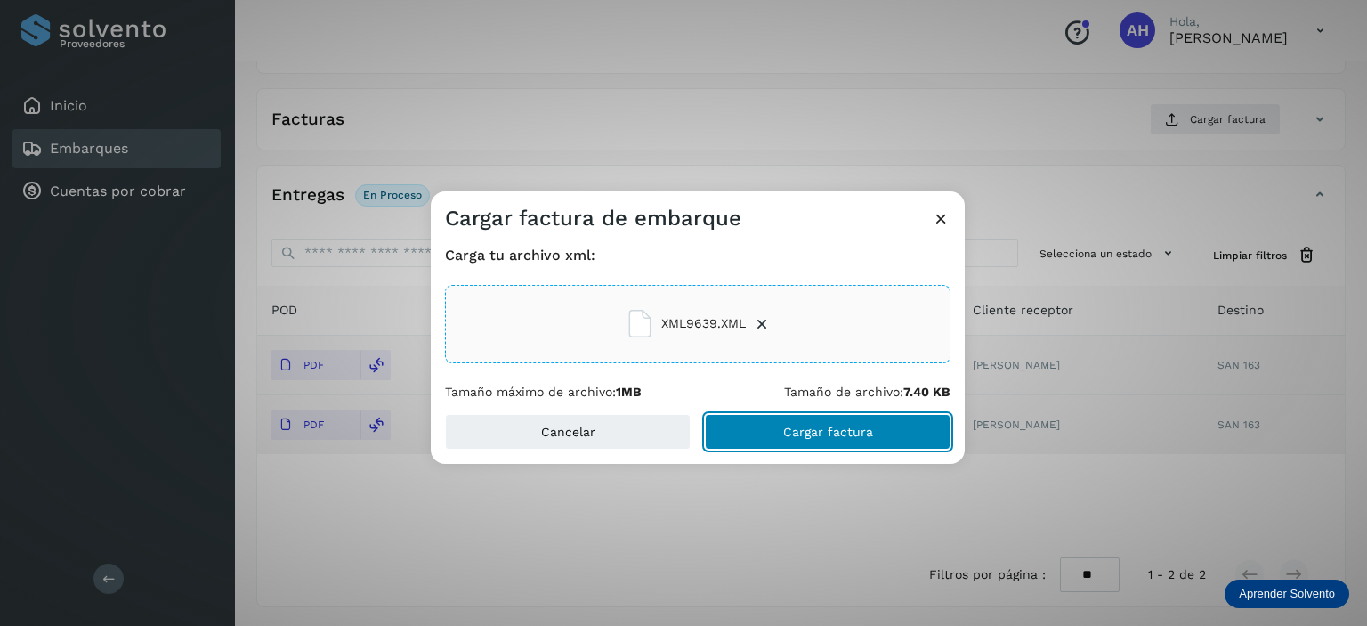
click at [803, 433] on span "Cargar factura" at bounding box center [828, 431] width 90 height 12
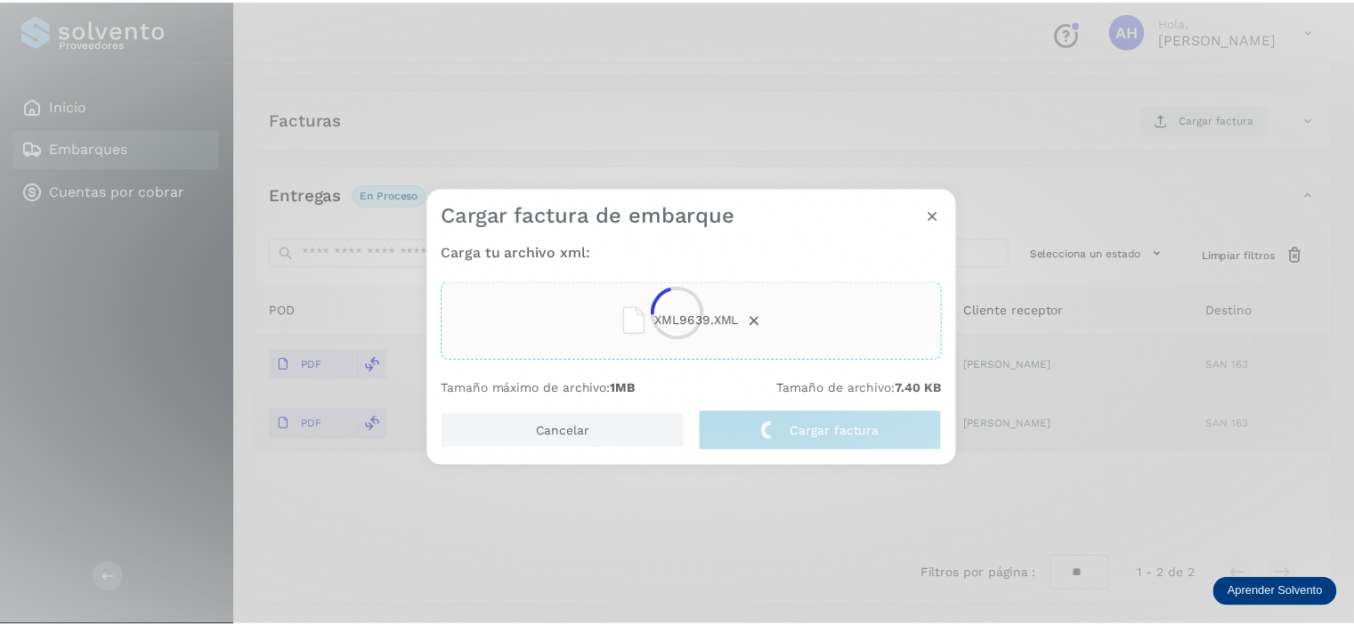
scroll to position [274, 0]
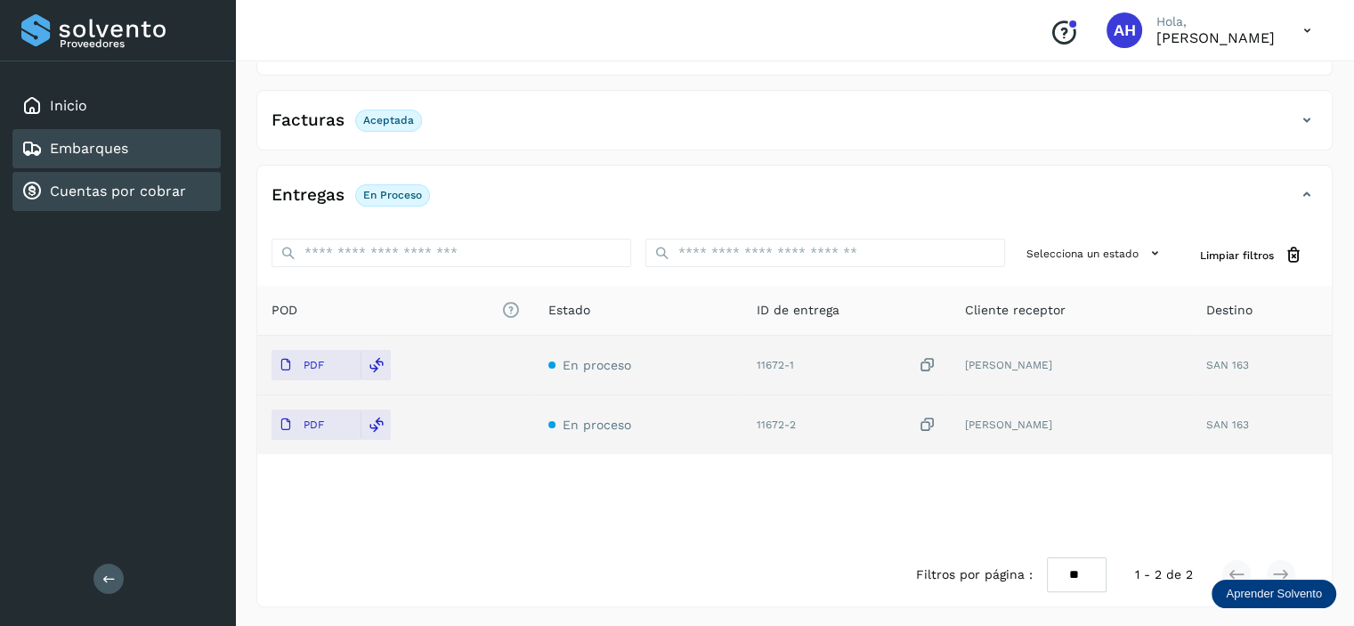
click at [80, 190] on link "Cuentas por cobrar" at bounding box center [118, 190] width 136 height 17
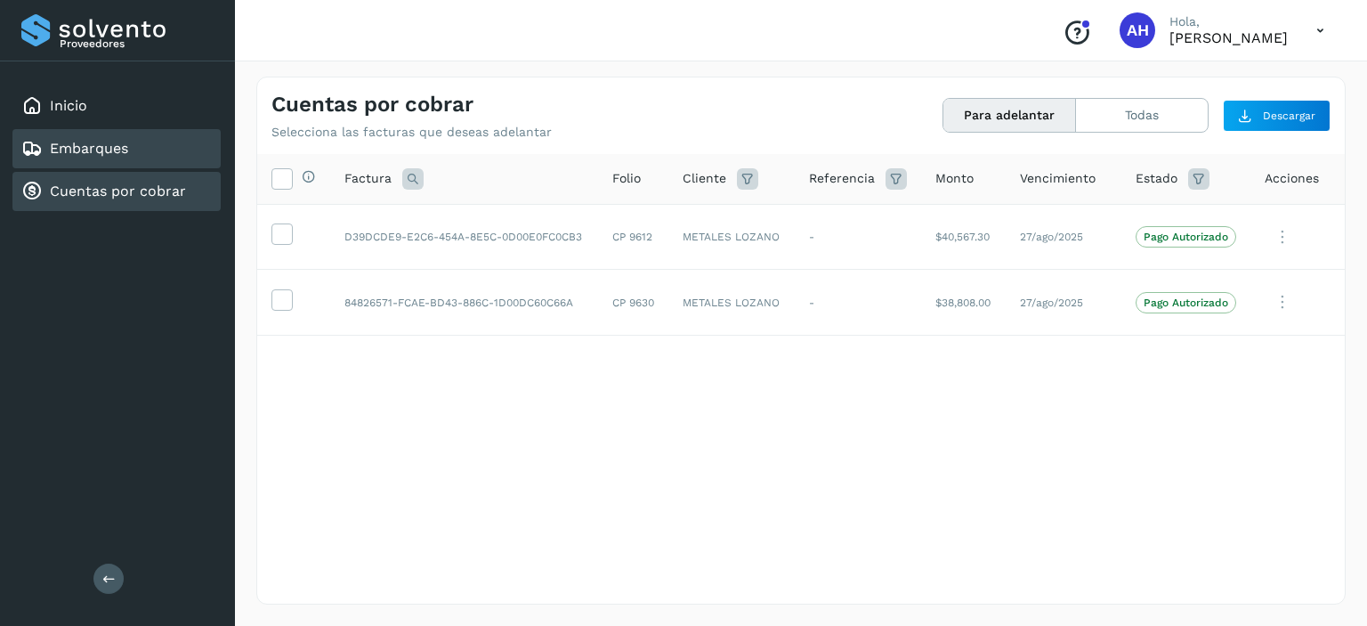
click at [111, 155] on link "Embarques" at bounding box center [89, 148] width 78 height 17
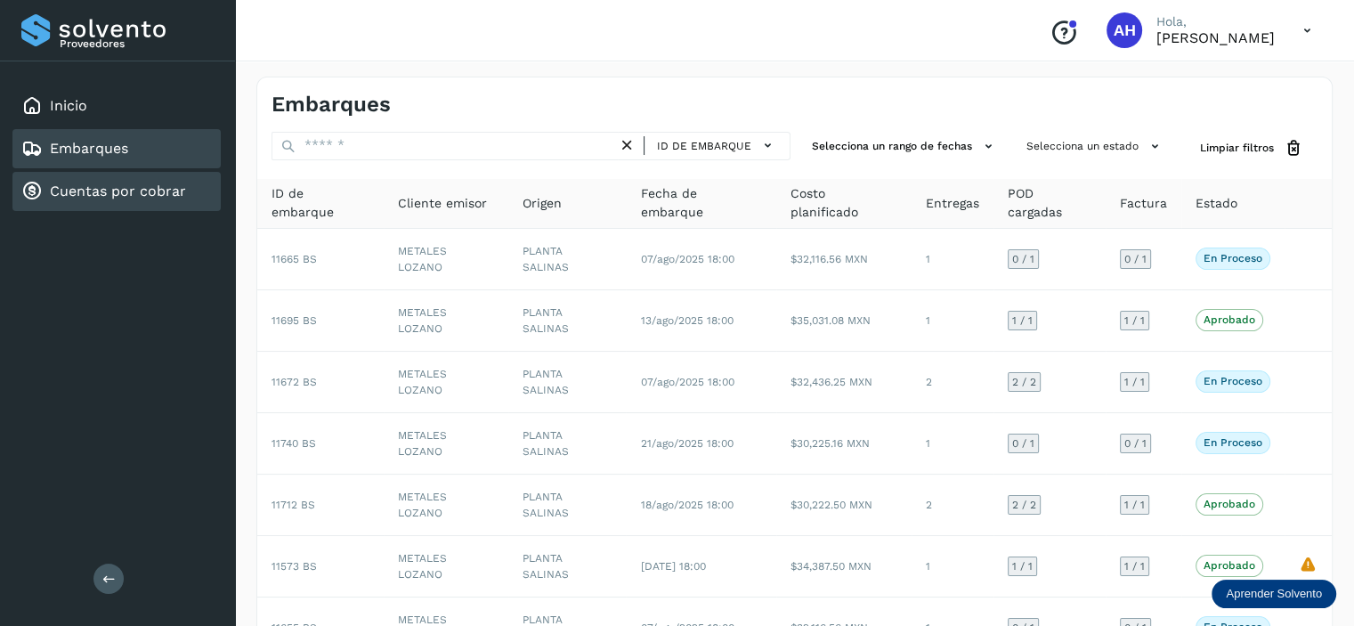
click at [134, 190] on link "Cuentas por cobrar" at bounding box center [118, 190] width 136 height 17
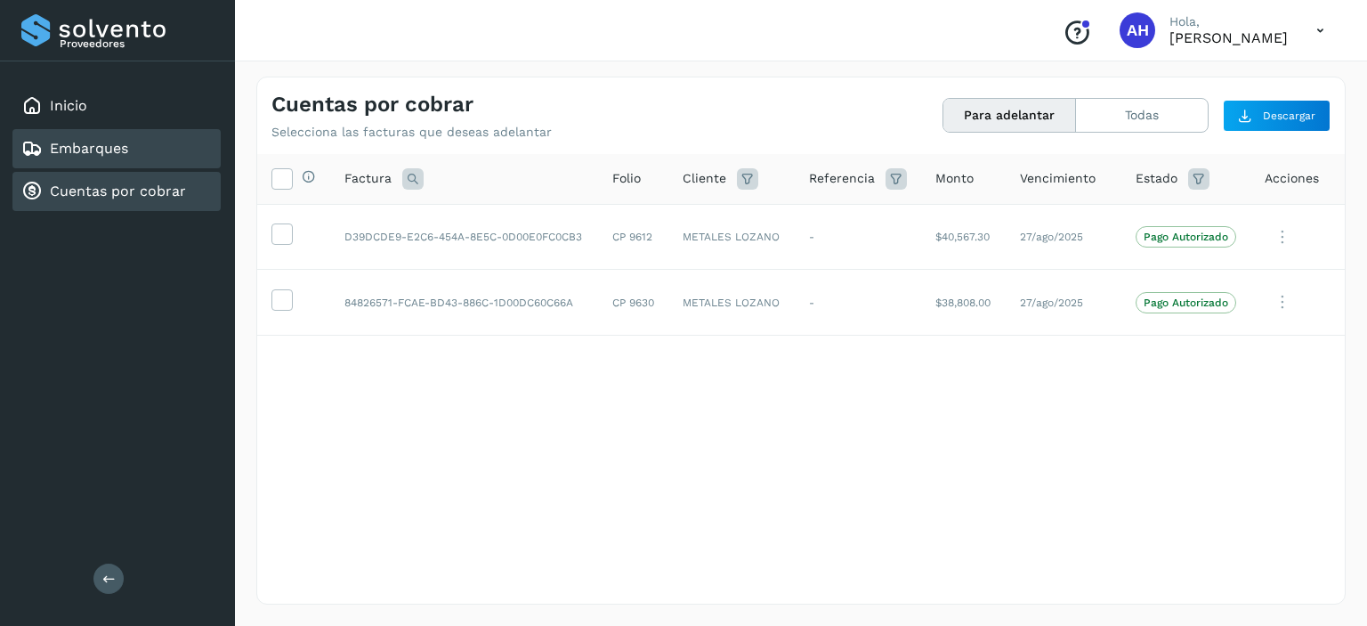
click at [131, 144] on div "Embarques" at bounding box center [116, 148] width 208 height 39
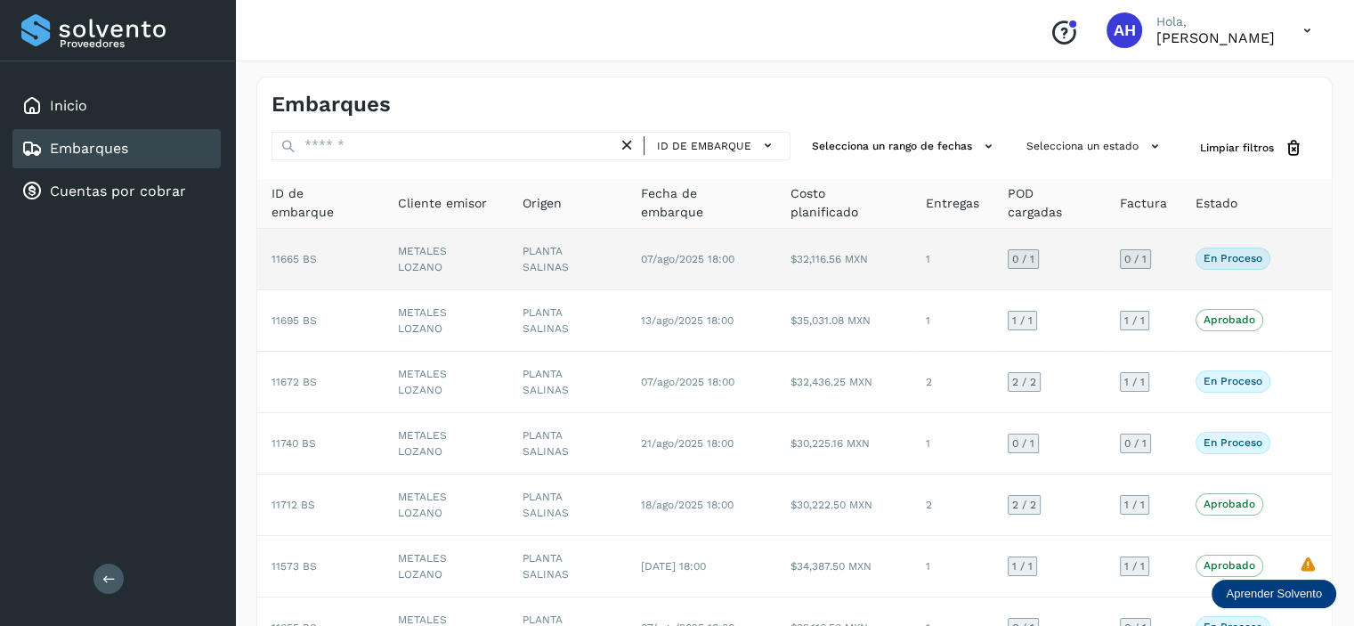
click at [293, 255] on span "11665 BS" at bounding box center [293, 259] width 45 height 12
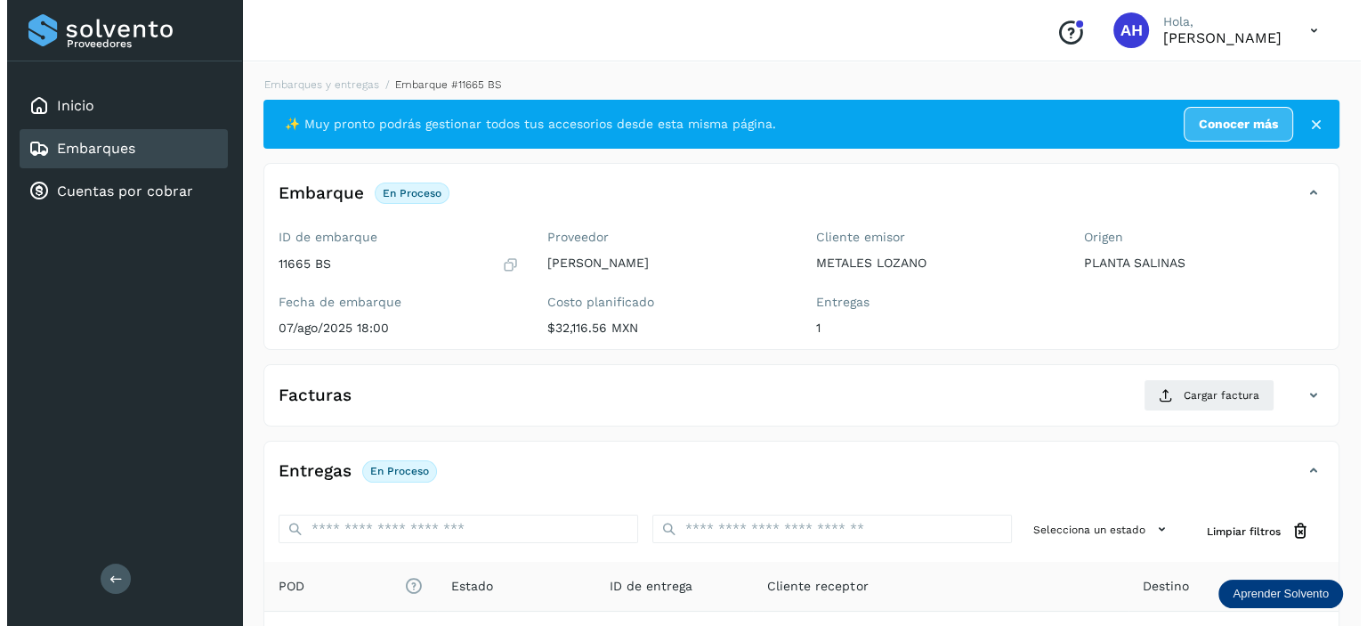
scroll to position [217, 0]
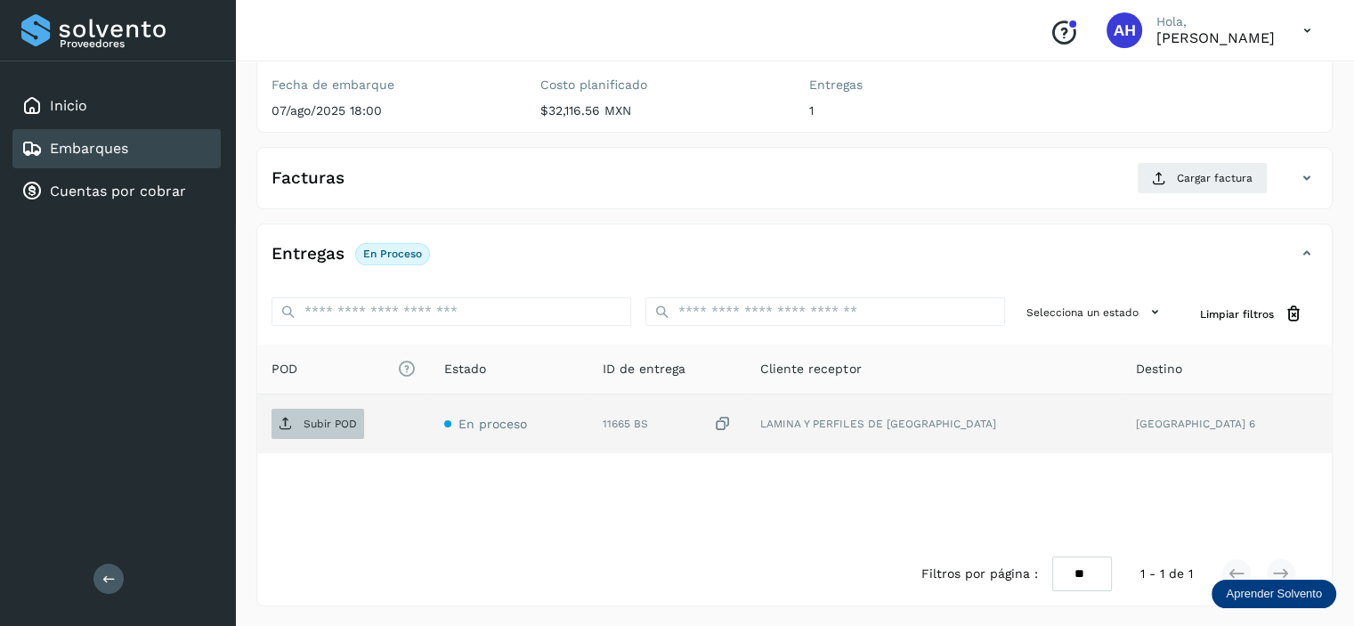
click at [306, 426] on p "Subir POD" at bounding box center [330, 423] width 53 height 12
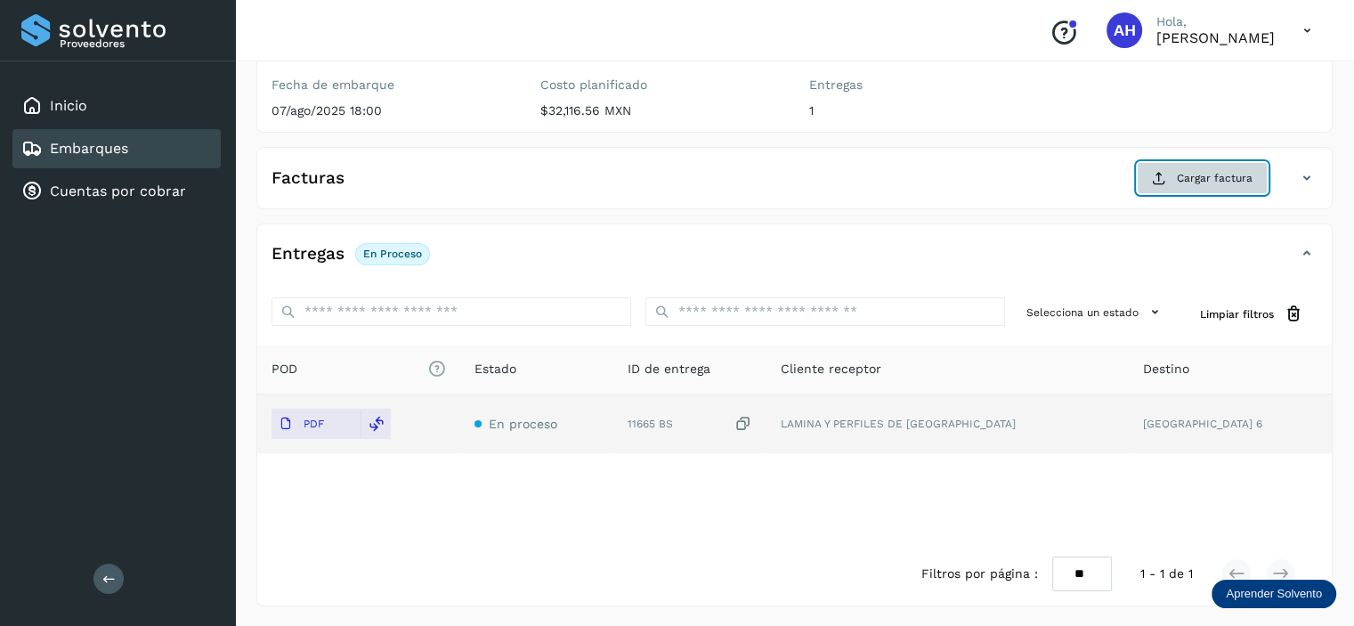
click at [1240, 180] on span "Cargar factura" at bounding box center [1215, 178] width 76 height 16
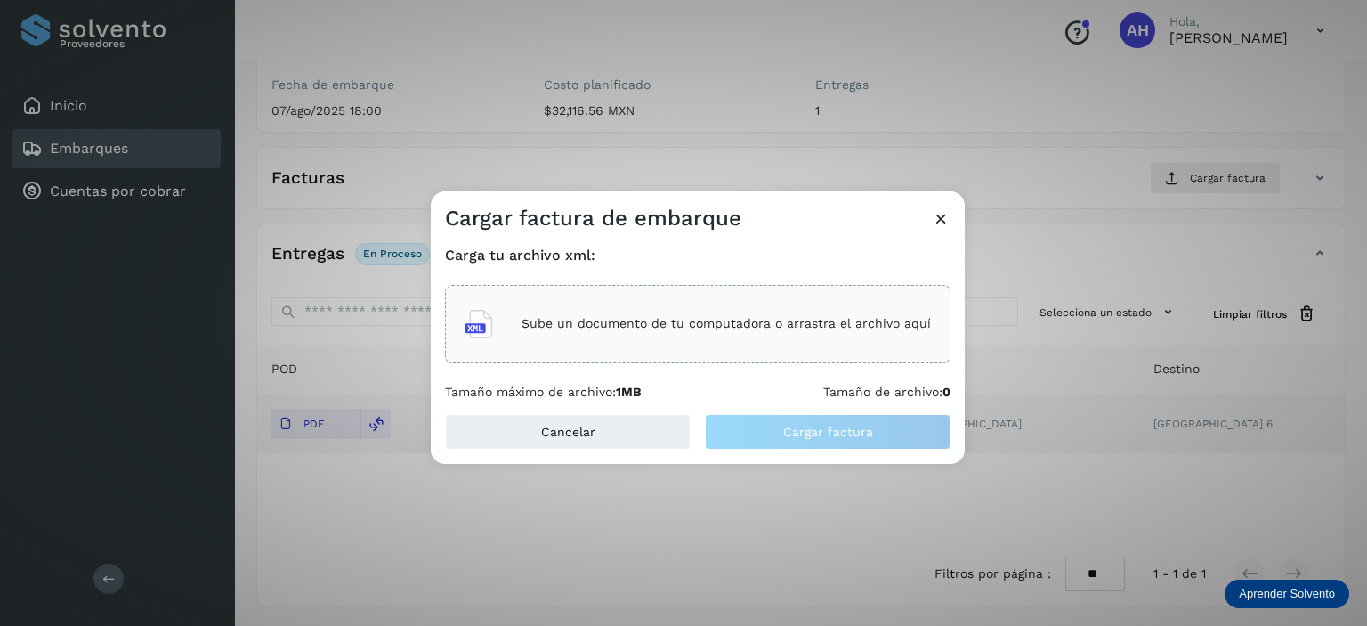
click at [803, 348] on div "Sube un documento de tu computadora o arrastra el archivo aquí" at bounding box center [698, 324] width 466 height 48
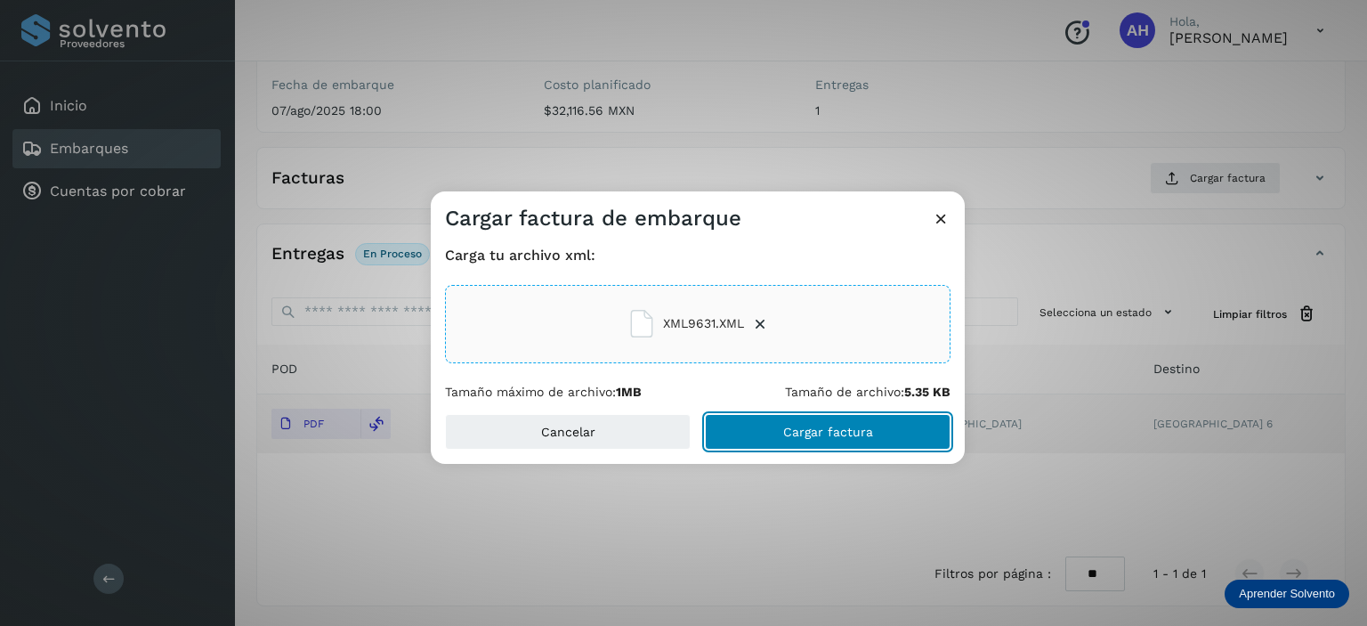
click at [780, 430] on button "Cargar factura" at bounding box center [828, 432] width 246 height 36
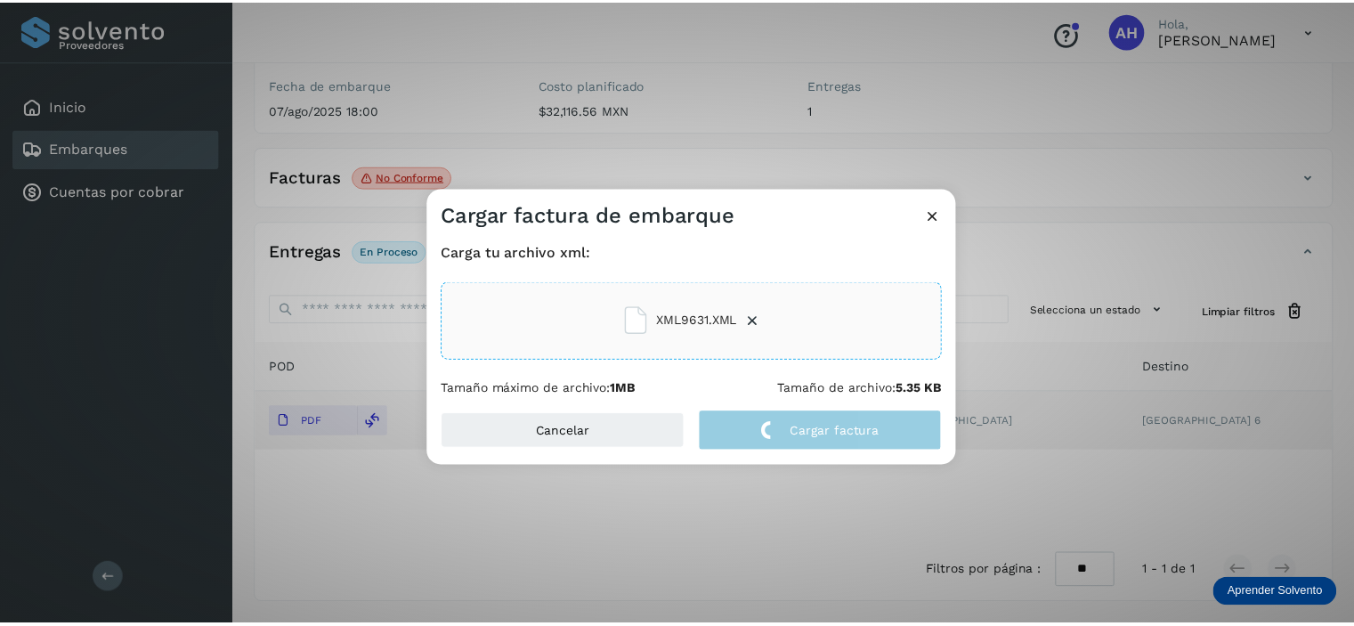
scroll to position [215, 0]
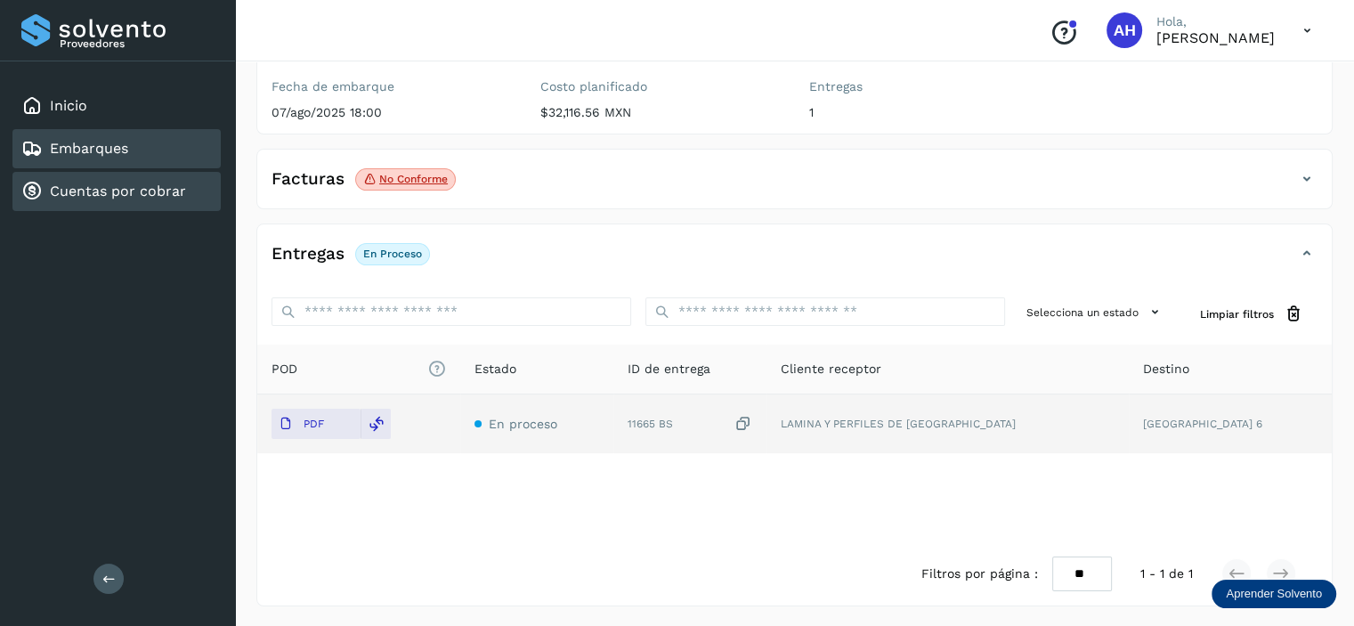
click at [142, 187] on link "Cuentas por cobrar" at bounding box center [118, 190] width 136 height 17
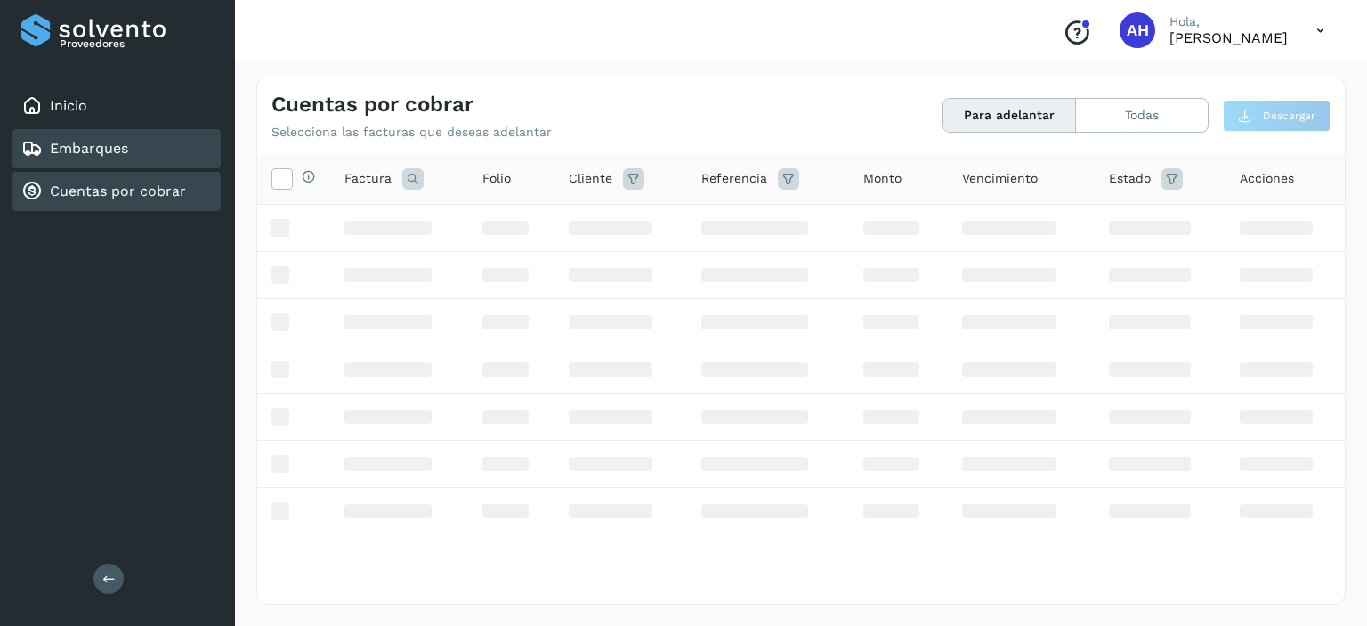
click at [119, 153] on link "Embarques" at bounding box center [89, 148] width 78 height 17
